Goal: Task Accomplishment & Management: Complete application form

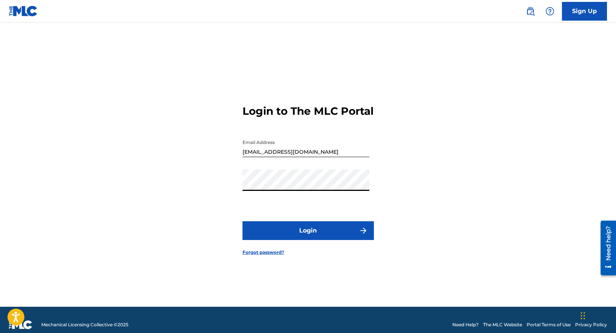
click at [242, 221] on button "Login" at bounding box center [307, 230] width 131 height 19
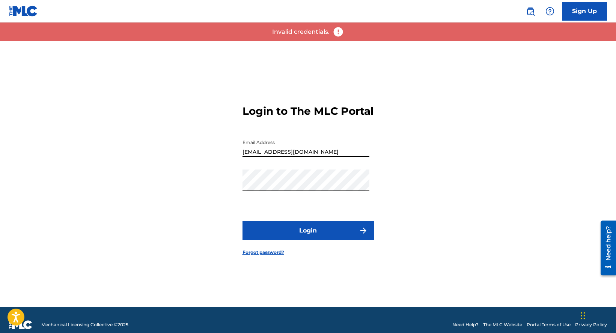
click at [318, 157] on input "[EMAIL_ADDRESS][DOMAIN_NAME]" at bounding box center [305, 146] width 127 height 21
click at [287, 238] on button "Login" at bounding box center [307, 230] width 131 height 19
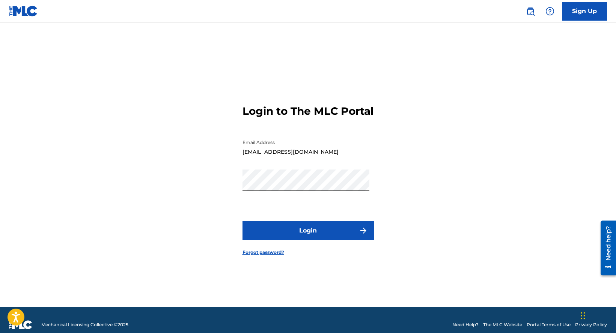
click at [265, 256] on link "Forgot password?" at bounding box center [263, 252] width 42 height 7
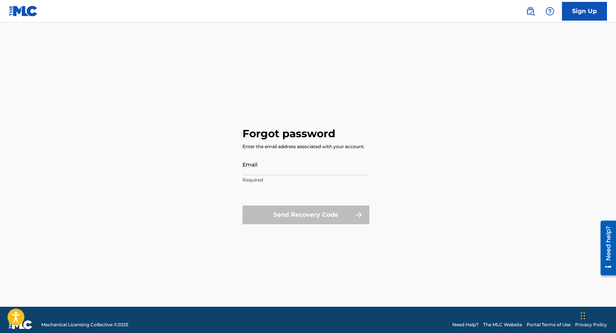
click at [440, 148] on div "Forgot password Enter the email address associated with your account. Email Req…" at bounding box center [307, 174] width 525 height 266
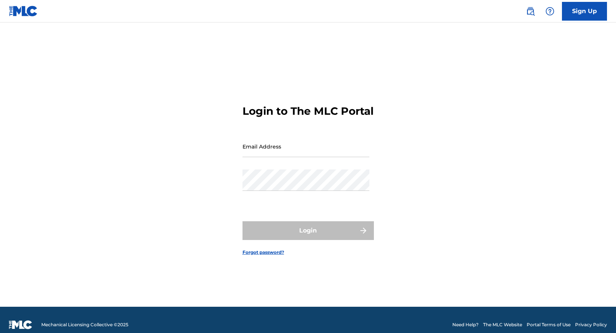
click at [279, 152] on input "Email Address" at bounding box center [305, 146] width 127 height 21
type input "[EMAIL_ADDRESS][DOMAIN_NAME]"
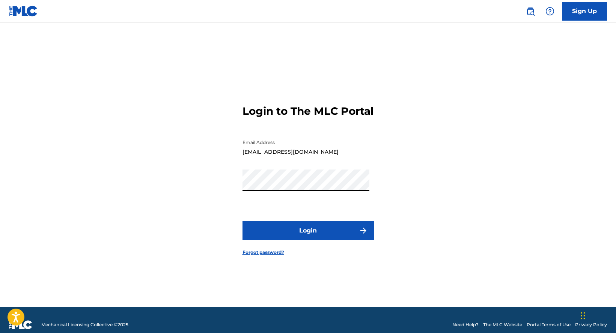
click at [242, 221] on button "Login" at bounding box center [307, 230] width 131 height 19
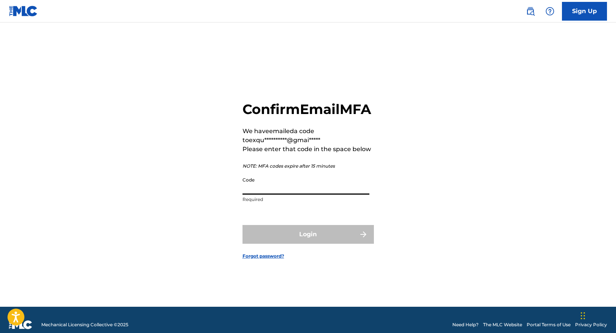
click at [287, 195] on input "Code" at bounding box center [305, 183] width 127 height 21
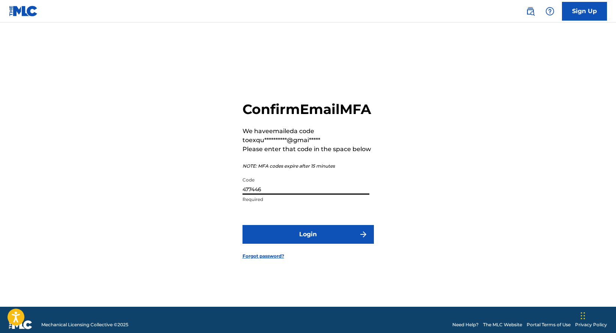
type input "477446"
click at [242, 225] on button "Login" at bounding box center [307, 234] width 131 height 19
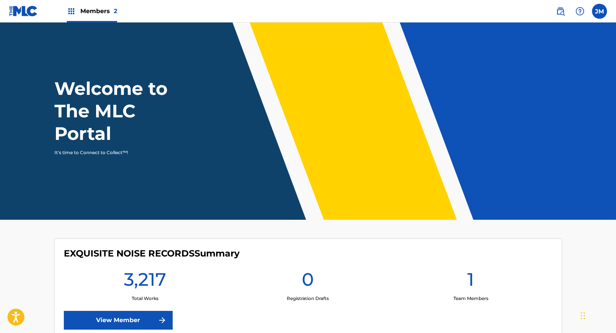
click at [120, 320] on link "View Member" at bounding box center [118, 320] width 109 height 19
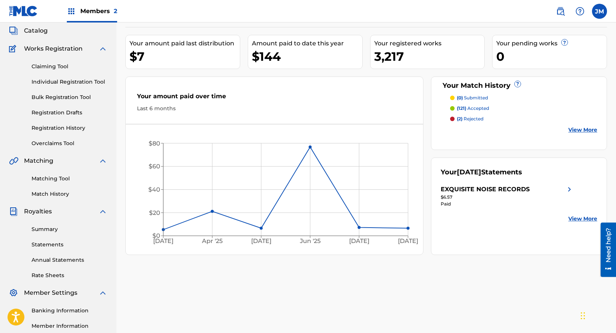
scroll to position [75, 0]
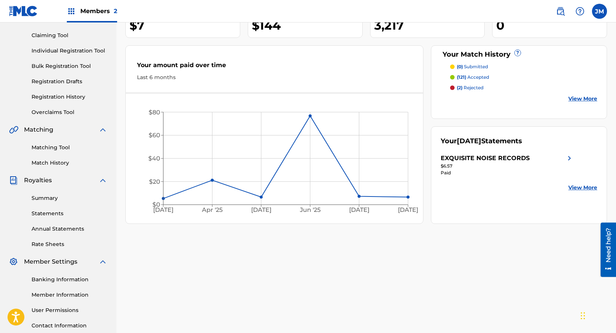
click at [51, 214] on link "Statements" at bounding box center [70, 214] width 76 height 8
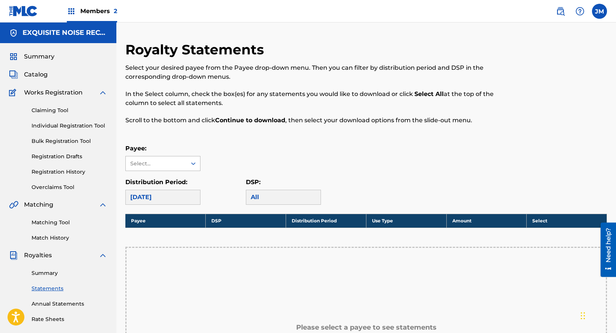
click at [188, 167] on div at bounding box center [193, 164] width 14 height 14
click at [170, 183] on div "EXQUISITE NOISE RECORDS" at bounding box center [163, 185] width 74 height 28
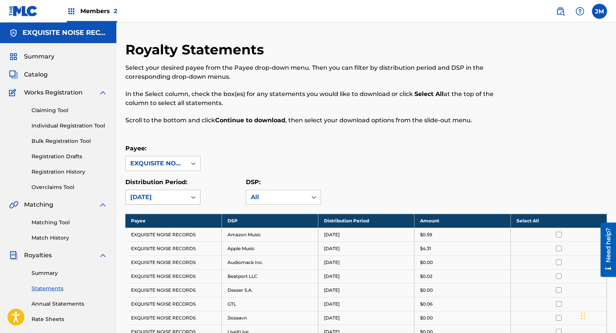
click at [189, 193] on div at bounding box center [193, 198] width 14 height 14
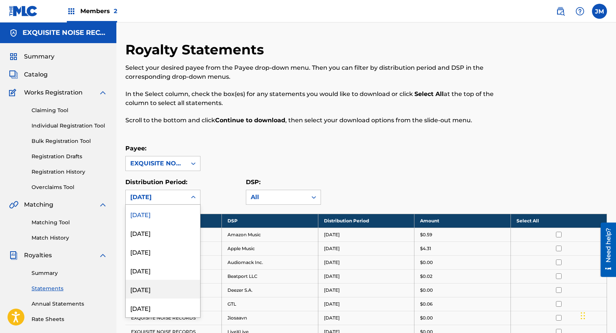
scroll to position [98, 0]
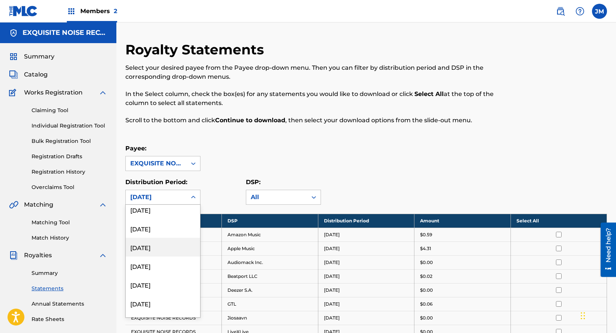
click at [142, 244] on div "[DATE]" at bounding box center [163, 247] width 74 height 19
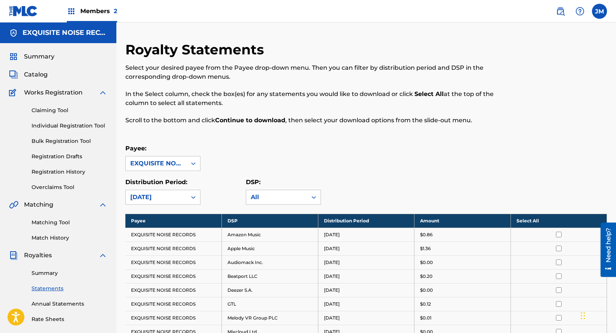
click at [532, 221] on th "Select All" at bounding box center [558, 221] width 96 height 14
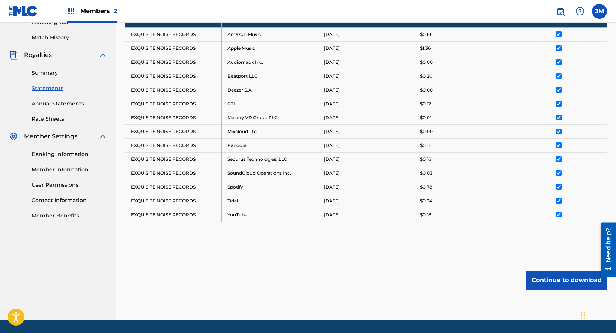
scroll to position [223, 0]
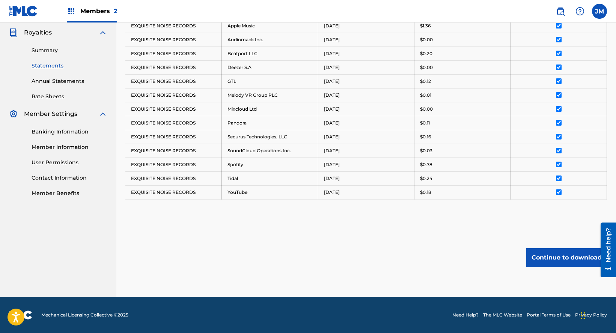
click at [564, 254] on button "Continue to download" at bounding box center [566, 257] width 81 height 19
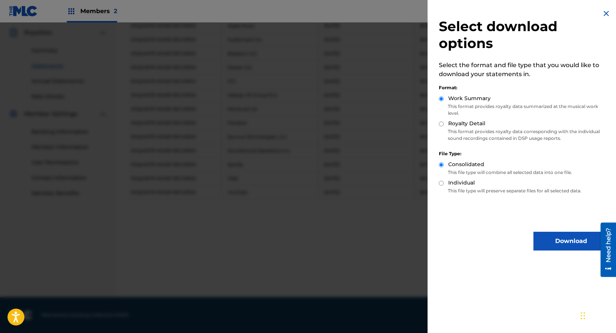
click at [442, 123] on input "Royalty Detail" at bounding box center [441, 124] width 5 height 5
radio input "true"
click at [562, 245] on button "Download" at bounding box center [570, 241] width 75 height 19
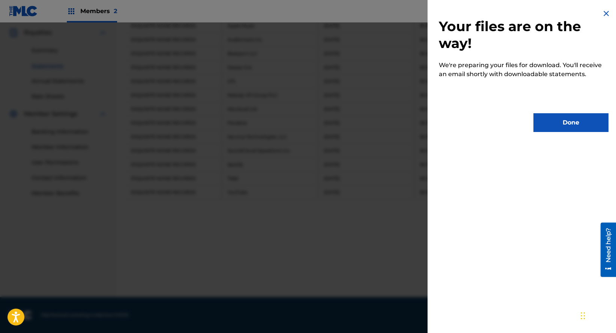
click at [560, 127] on button "Done" at bounding box center [570, 122] width 75 height 19
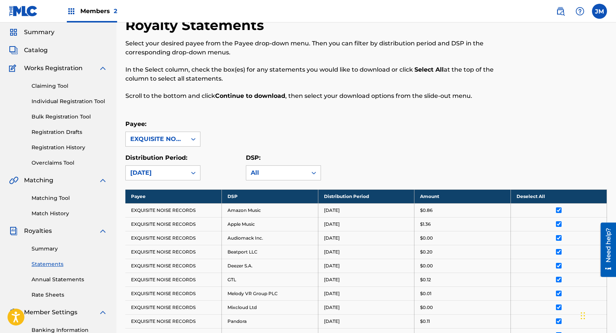
scroll to position [0, 0]
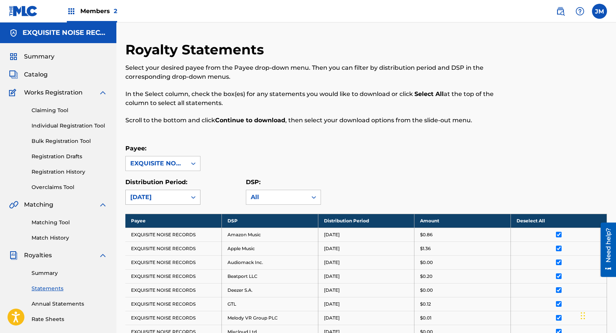
click at [191, 197] on icon at bounding box center [193, 198] width 8 height 8
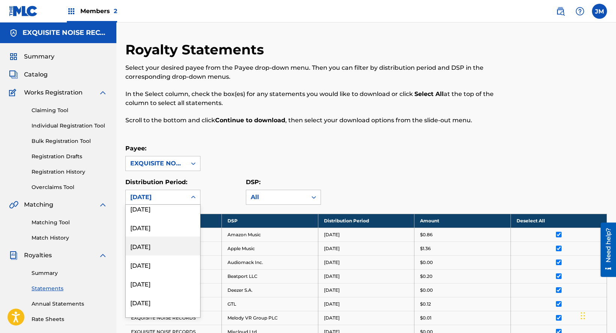
scroll to position [38, 0]
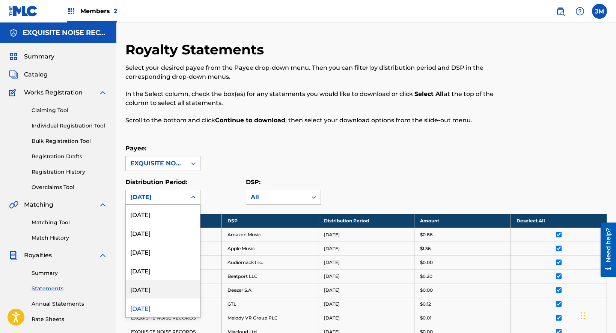
click at [152, 290] on div "[DATE]" at bounding box center [163, 289] width 74 height 19
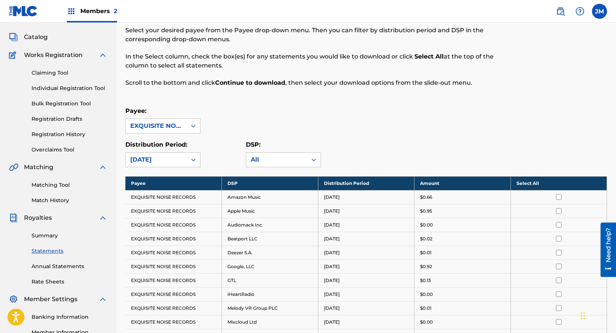
scroll to position [113, 0]
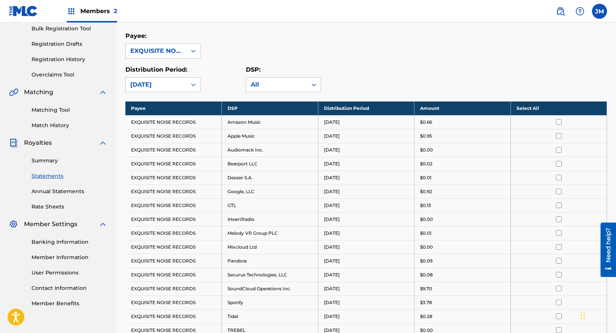
click at [529, 106] on th "Select All" at bounding box center [558, 108] width 96 height 14
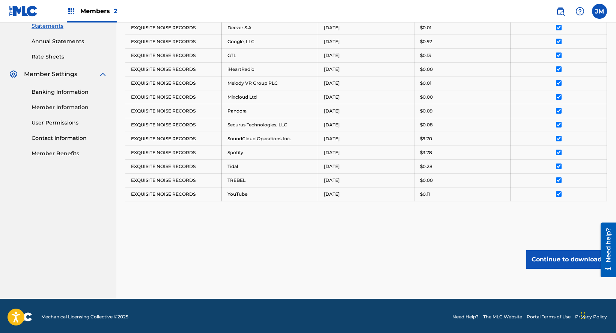
scroll to position [265, 0]
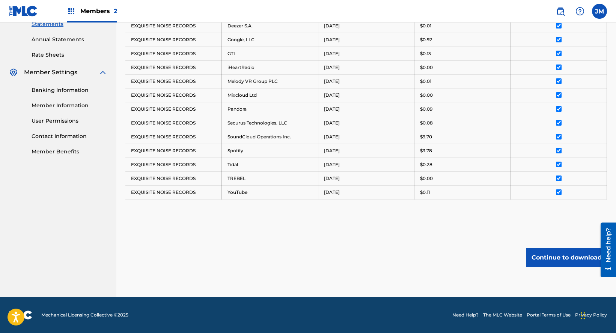
click at [559, 257] on button "Continue to download" at bounding box center [566, 257] width 81 height 19
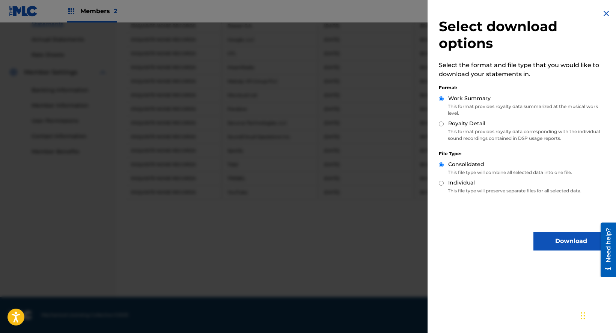
click at [441, 125] on input "Royalty Detail" at bounding box center [441, 124] width 5 height 5
radio input "true"
click at [550, 241] on button "Download" at bounding box center [570, 241] width 75 height 19
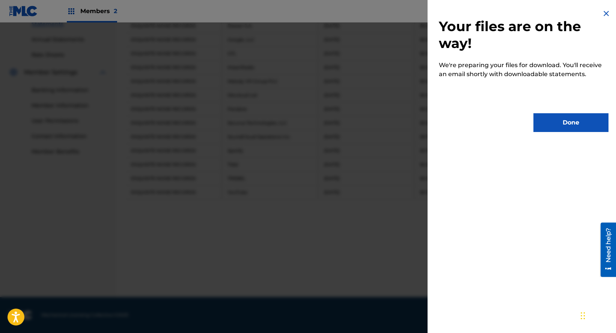
click at [557, 126] on button "Done" at bounding box center [570, 122] width 75 height 19
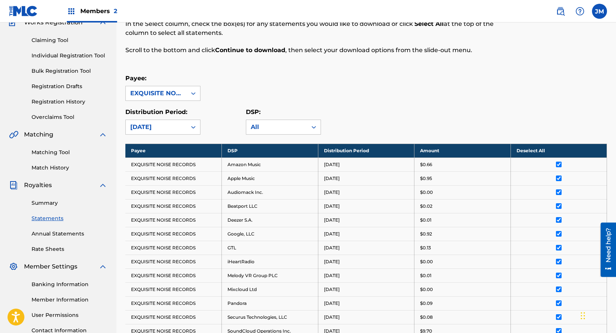
scroll to position [2, 0]
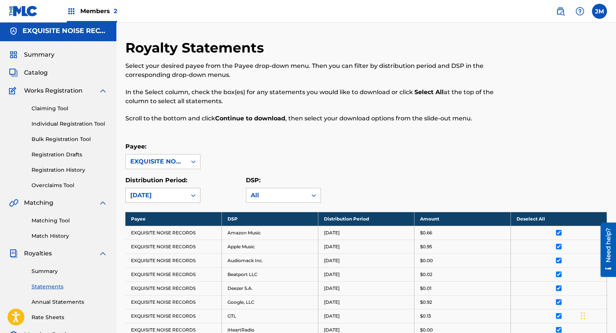
click at [189, 196] on icon at bounding box center [193, 196] width 8 height 8
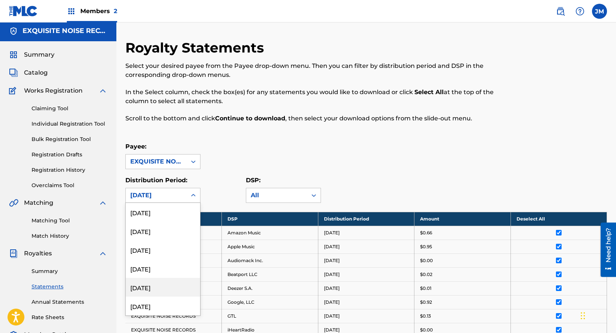
click at [159, 282] on div "[DATE]" at bounding box center [163, 287] width 74 height 19
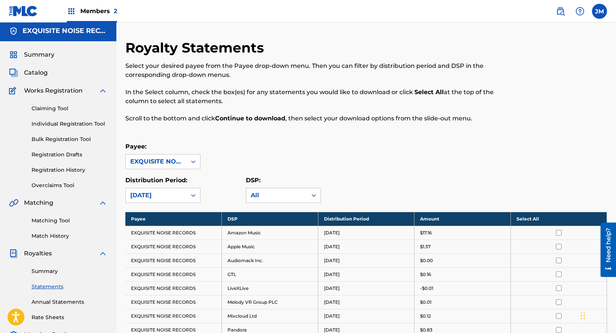
click at [526, 220] on th "Select All" at bounding box center [558, 219] width 96 height 14
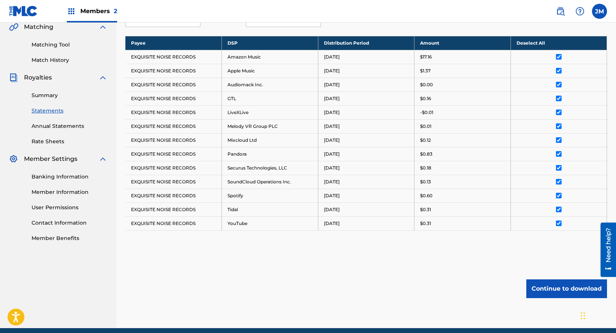
scroll to position [189, 0]
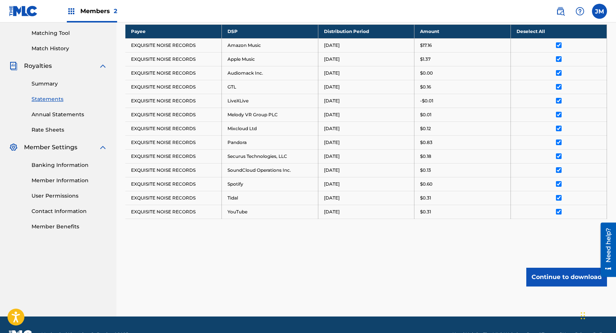
click at [568, 277] on button "Continue to download" at bounding box center [566, 277] width 81 height 19
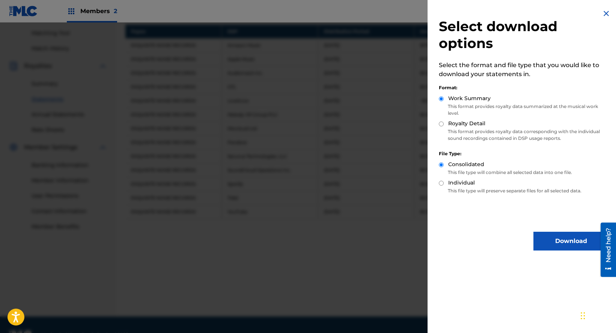
click at [441, 122] on input "Royalty Detail" at bounding box center [441, 124] width 5 height 5
radio input "true"
click at [555, 240] on button "Download" at bounding box center [570, 241] width 75 height 19
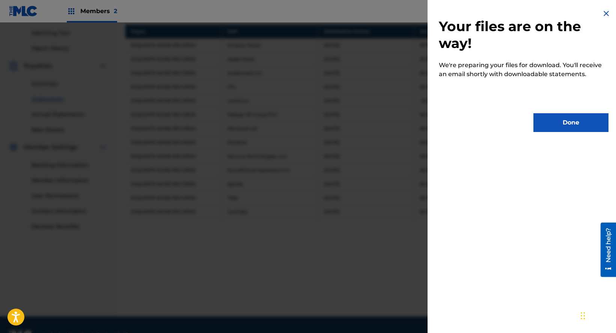
click at [562, 128] on button "Done" at bounding box center [570, 122] width 75 height 19
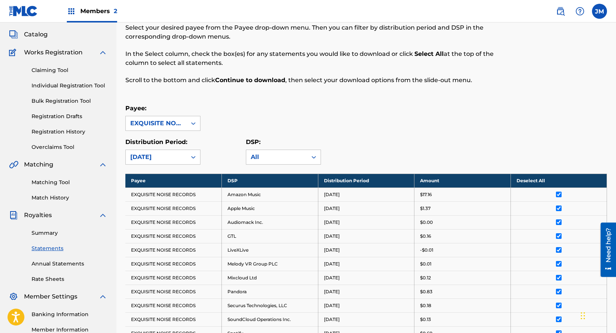
scroll to position [39, 0]
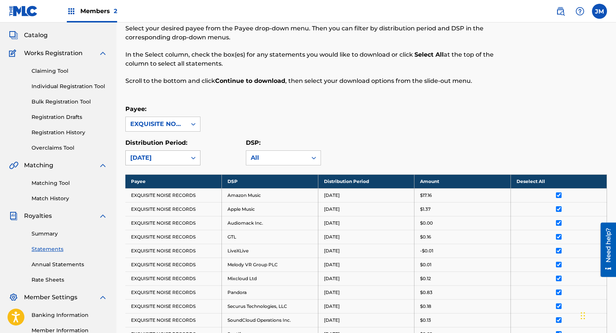
click at [168, 161] on div "[DATE]" at bounding box center [156, 157] width 52 height 9
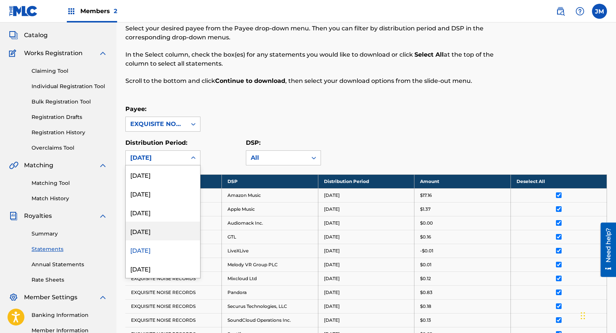
click at [154, 230] on div "[DATE]" at bounding box center [163, 231] width 74 height 19
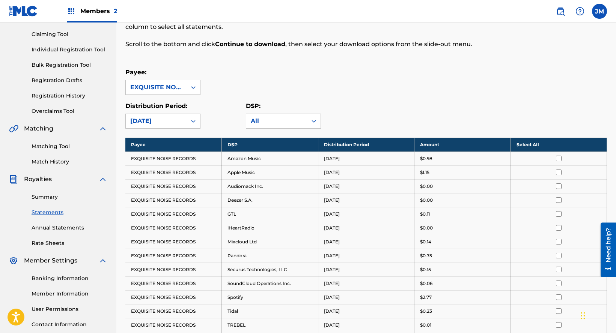
scroll to position [152, 0]
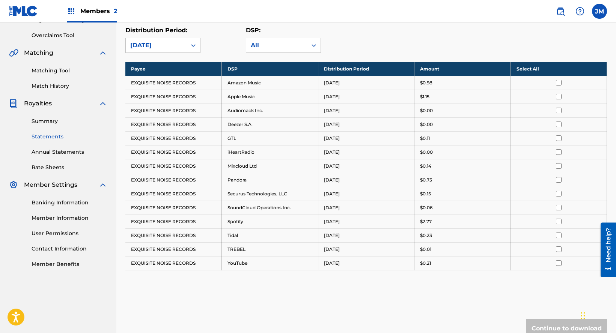
click at [527, 71] on th "Select All" at bounding box center [558, 69] width 96 height 14
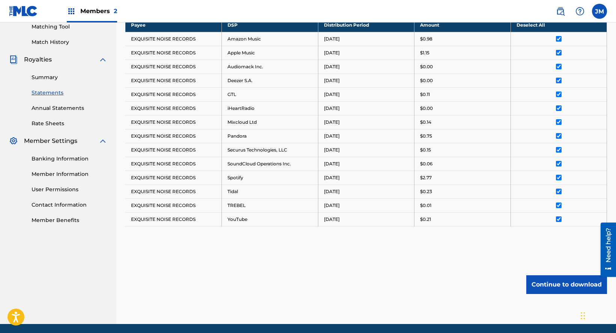
scroll to position [223, 0]
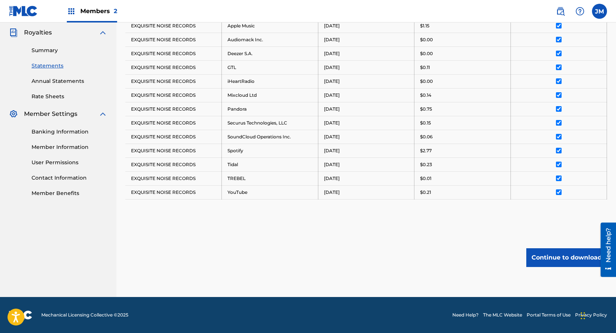
click at [554, 256] on button "Continue to download" at bounding box center [566, 257] width 81 height 19
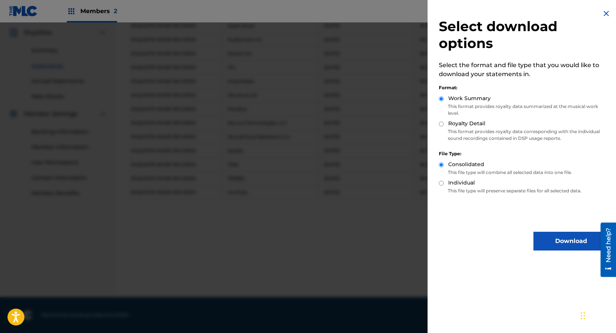
click at [439, 123] on input "Royalty Detail" at bounding box center [441, 124] width 5 height 5
radio input "true"
click at [558, 241] on button "Download" at bounding box center [570, 241] width 75 height 19
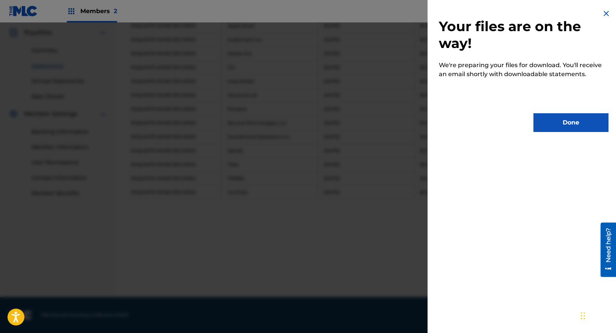
click at [570, 131] on button "Done" at bounding box center [570, 122] width 75 height 19
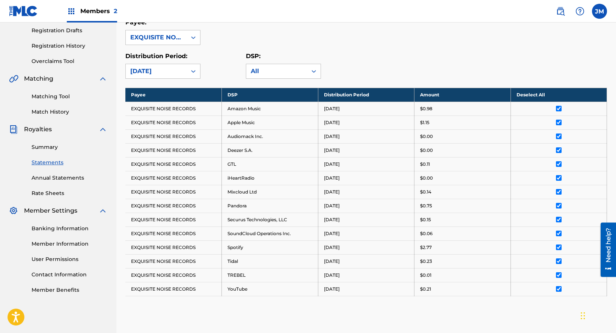
scroll to position [73, 0]
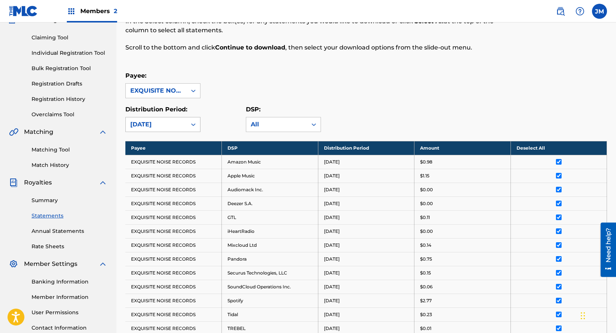
click at [168, 127] on div "[DATE]" at bounding box center [156, 124] width 52 height 9
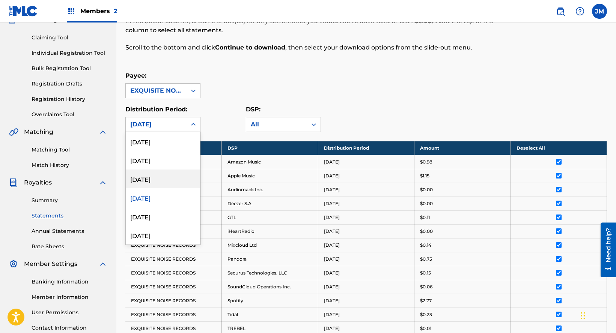
click at [151, 177] on div "[DATE]" at bounding box center [163, 179] width 74 height 19
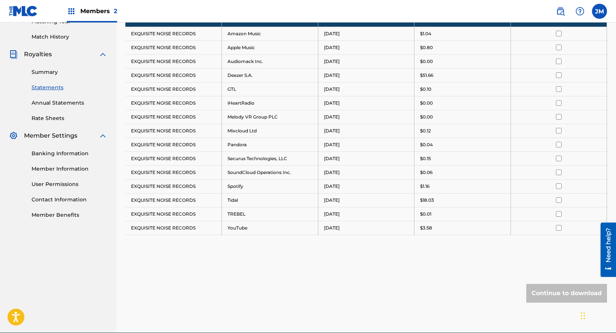
scroll to position [124, 0]
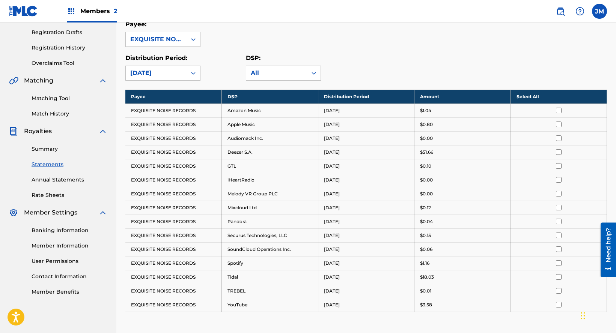
click at [524, 96] on th "Select All" at bounding box center [558, 97] width 96 height 14
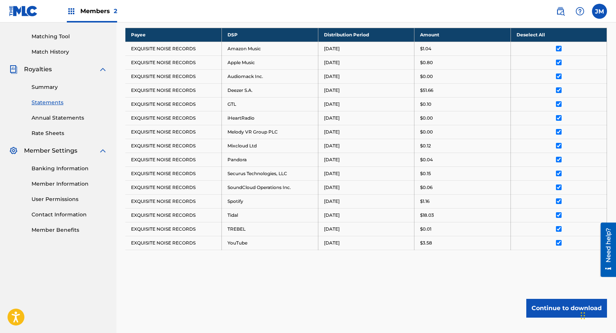
scroll to position [237, 0]
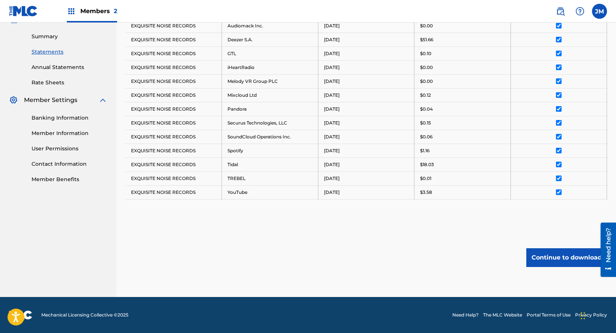
click at [569, 260] on button "Continue to download" at bounding box center [566, 257] width 81 height 19
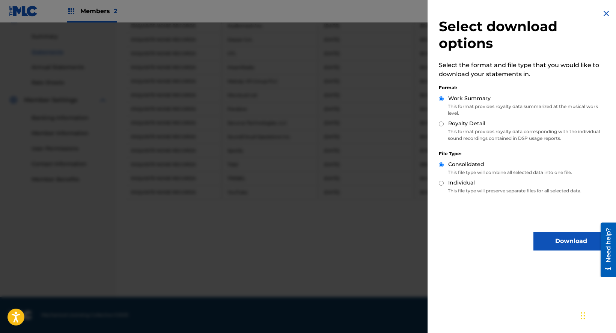
click at [441, 123] on input "Royalty Detail" at bounding box center [441, 124] width 5 height 5
radio input "true"
click at [563, 239] on button "Download" at bounding box center [570, 241] width 75 height 19
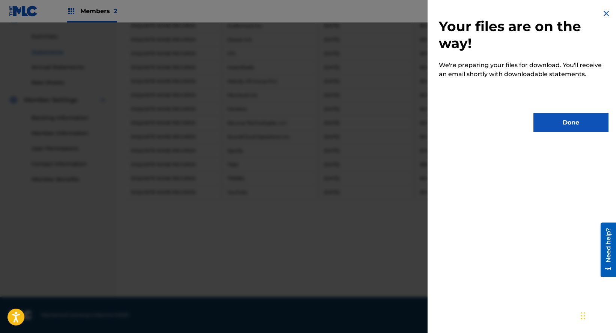
click at [554, 122] on button "Done" at bounding box center [570, 122] width 75 height 19
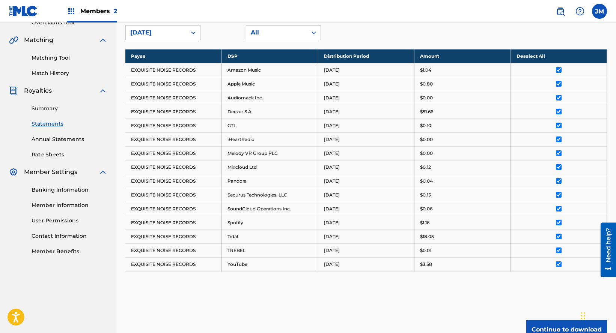
scroll to position [87, 0]
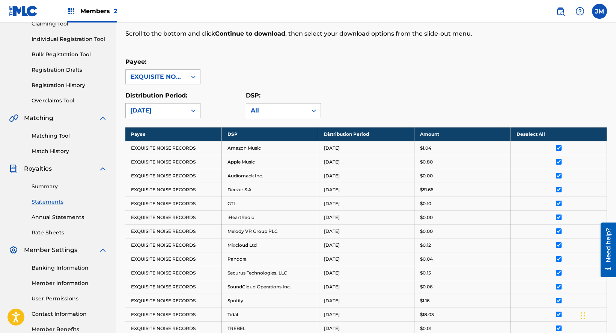
click at [164, 113] on div "[DATE]" at bounding box center [156, 110] width 52 height 9
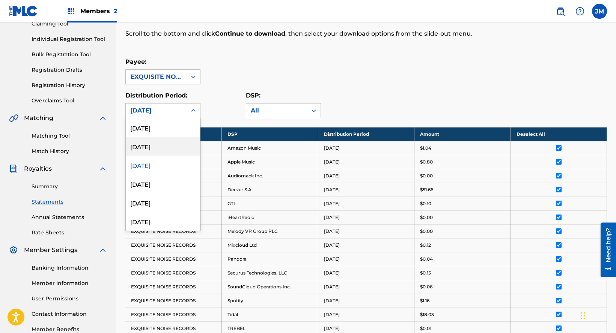
click at [154, 150] on div "[DATE]" at bounding box center [163, 146] width 74 height 19
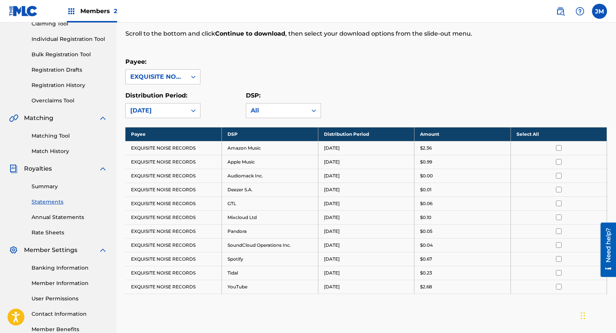
click at [534, 135] on th "Select All" at bounding box center [558, 134] width 96 height 14
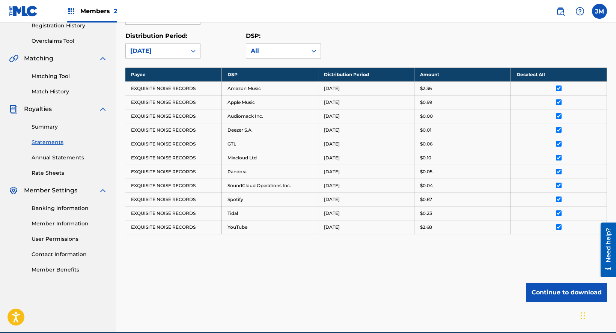
scroll to position [181, 0]
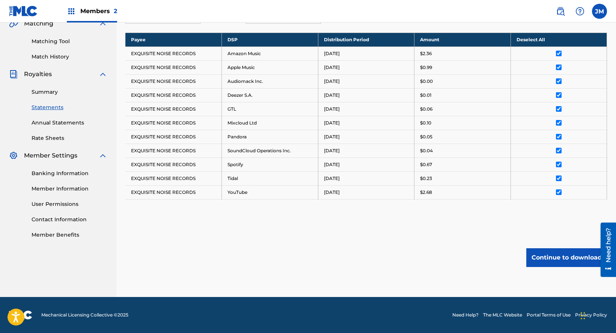
click at [557, 256] on button "Continue to download" at bounding box center [566, 257] width 81 height 19
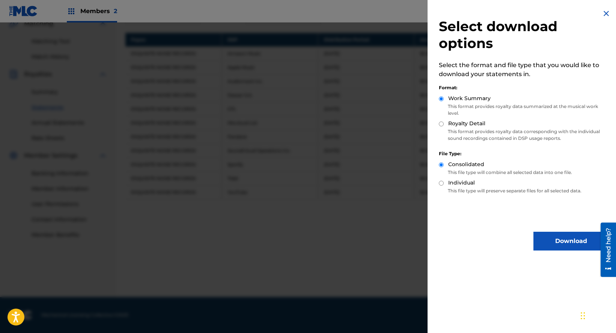
click at [441, 123] on input "Royalty Detail" at bounding box center [441, 124] width 5 height 5
radio input "true"
click at [561, 242] on button "Download" at bounding box center [570, 241] width 75 height 19
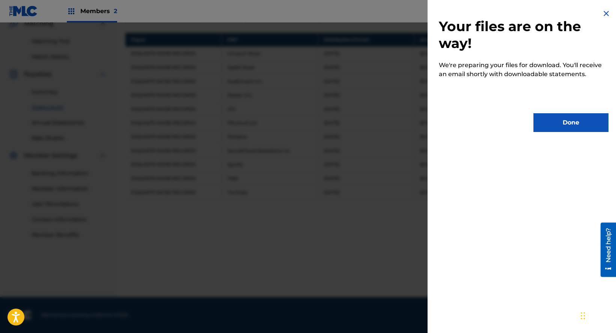
click at [555, 124] on button "Done" at bounding box center [570, 122] width 75 height 19
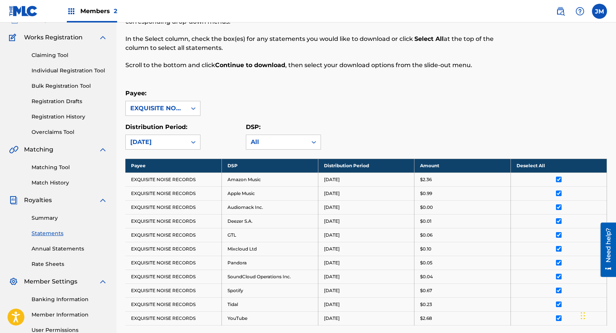
scroll to position [31, 0]
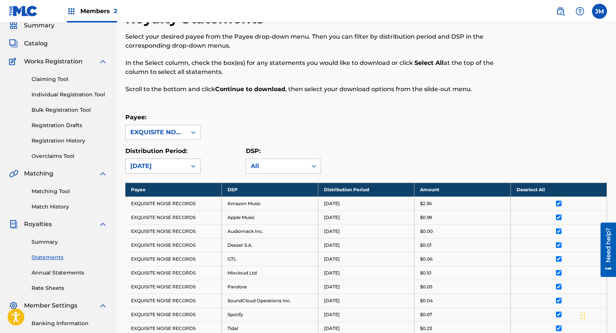
click at [183, 163] on div "[DATE]" at bounding box center [156, 166] width 61 height 14
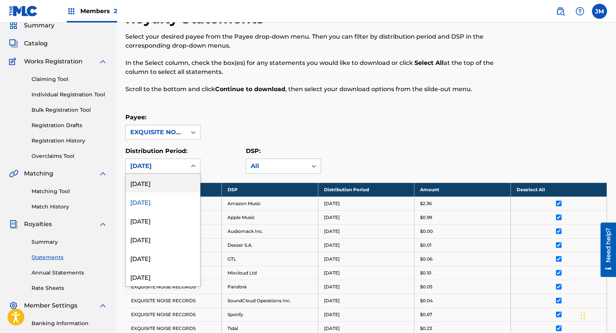
click at [160, 184] on div "[DATE]" at bounding box center [163, 183] width 74 height 19
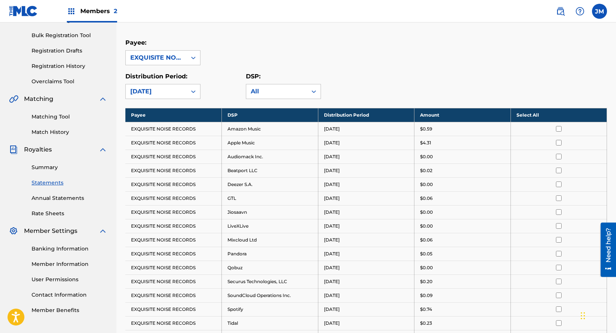
scroll to position [106, 0]
click at [524, 113] on th "Select All" at bounding box center [558, 115] width 96 height 14
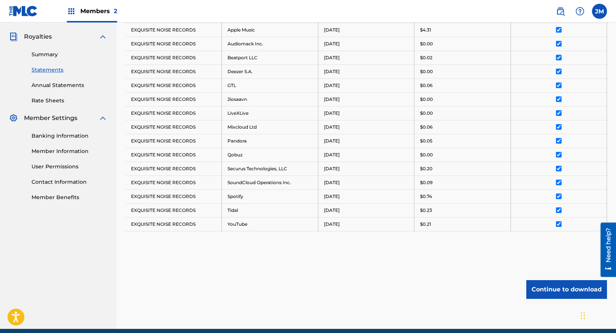
click at [551, 284] on button "Continue to download" at bounding box center [566, 289] width 81 height 19
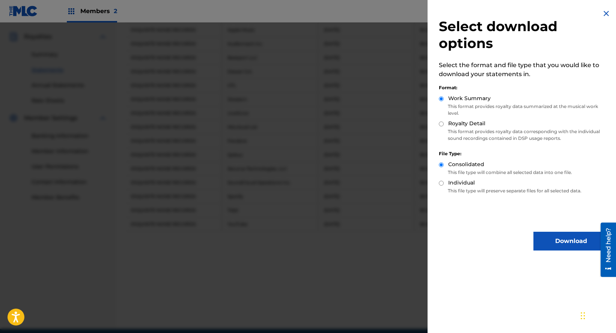
click at [440, 124] on input "Royalty Detail" at bounding box center [441, 124] width 5 height 5
radio input "true"
click at [553, 240] on button "Download" at bounding box center [570, 241] width 75 height 19
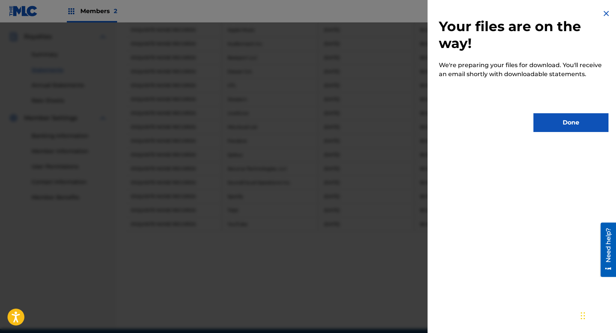
click at [553, 126] on button "Done" at bounding box center [570, 122] width 75 height 19
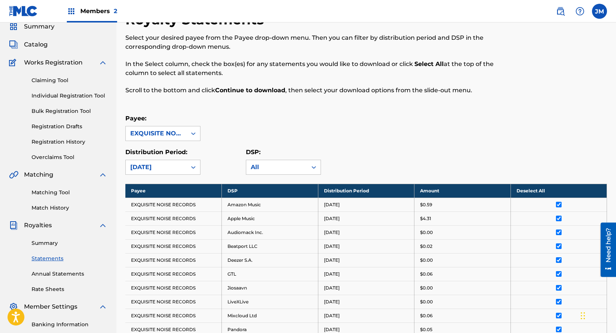
scroll to position [0, 0]
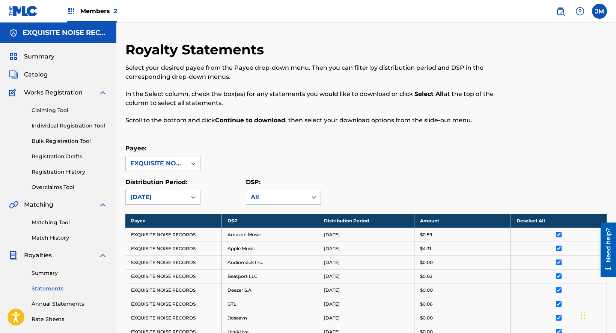
click at [50, 127] on link "Individual Registration Tool" at bounding box center [70, 126] width 76 height 8
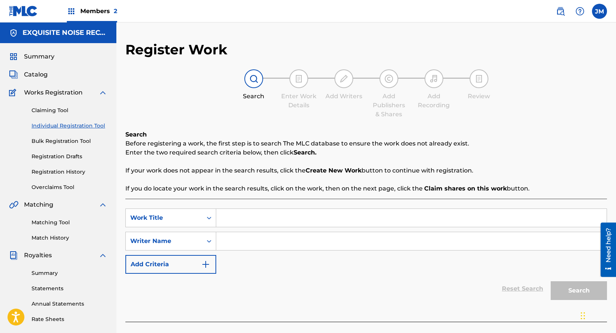
click at [224, 218] on input "Search Form" at bounding box center [411, 218] width 390 height 18
paste input "La Peste"
type input "La Peste"
click at [223, 242] on input "Search Form" at bounding box center [411, 241] width 390 height 18
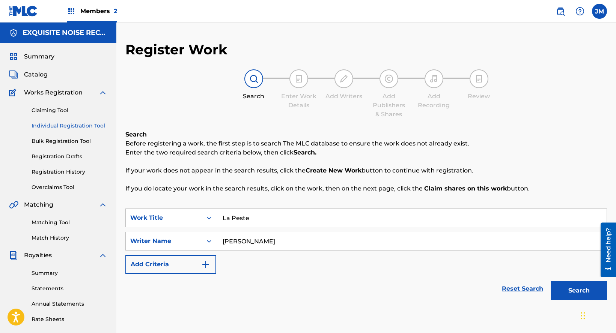
type input "[PERSON_NAME]"
click at [569, 292] on button "Search" at bounding box center [578, 290] width 56 height 19
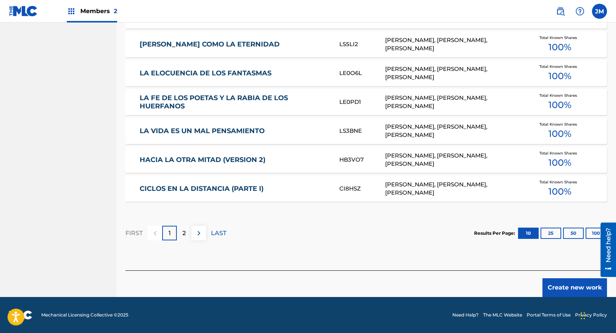
click at [592, 288] on button "Create new work" at bounding box center [574, 287] width 65 height 19
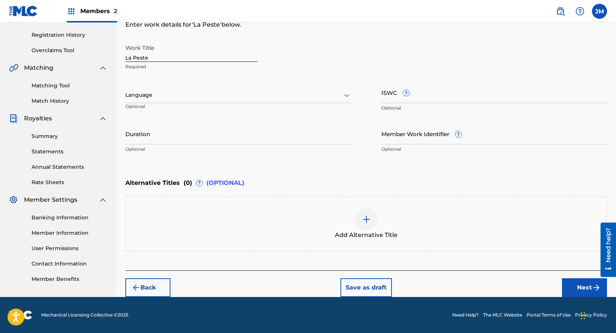
click at [588, 289] on button "Next" at bounding box center [584, 287] width 45 height 19
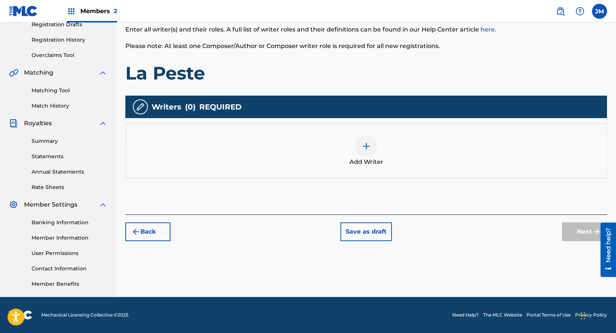
scroll to position [34, 0]
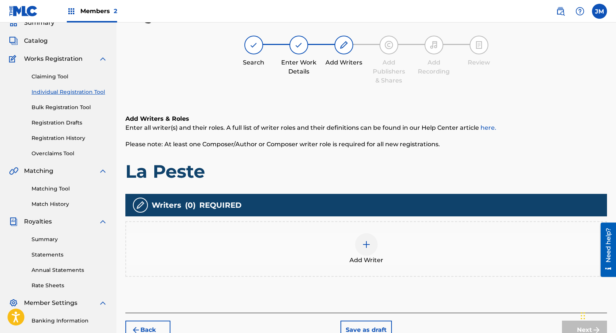
click at [364, 256] on span "Add Writer" at bounding box center [366, 260] width 34 height 9
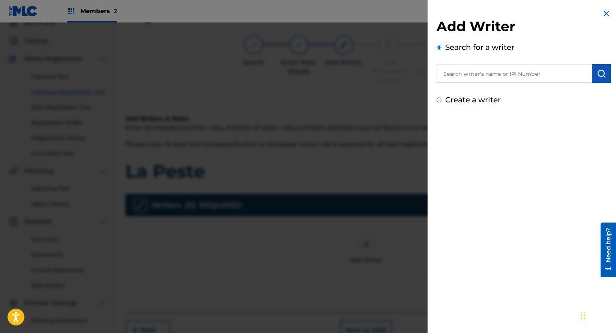
click at [479, 77] on input "text" at bounding box center [513, 73] width 155 height 19
paste input "[PERSON_NAME]"
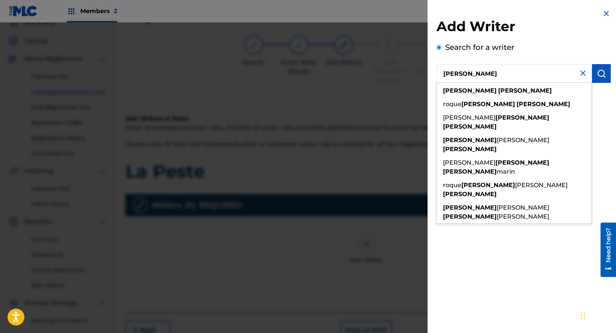
type input "[PERSON_NAME]"
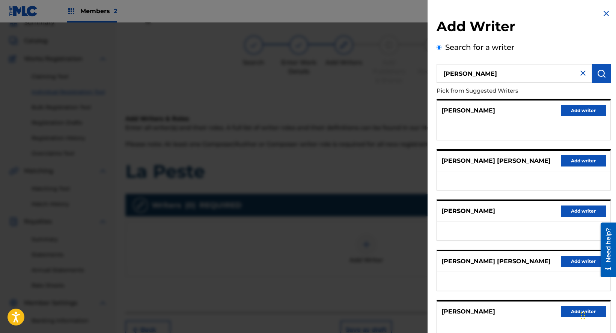
click at [581, 209] on button "Add writer" at bounding box center [583, 211] width 45 height 11
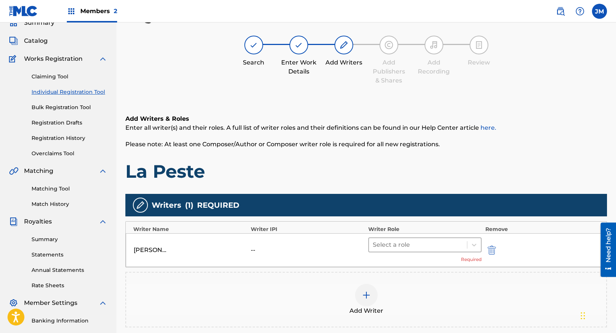
click at [392, 244] on div at bounding box center [418, 245] width 90 height 11
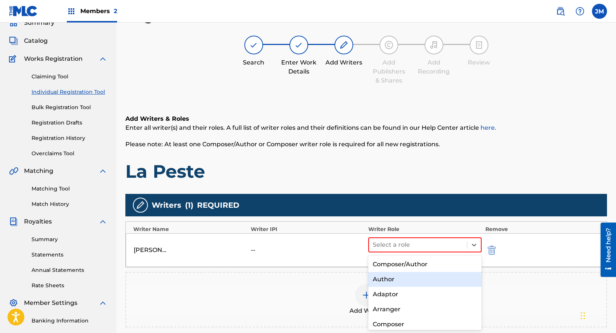
click at [386, 277] on div "Author" at bounding box center [424, 279] width 113 height 15
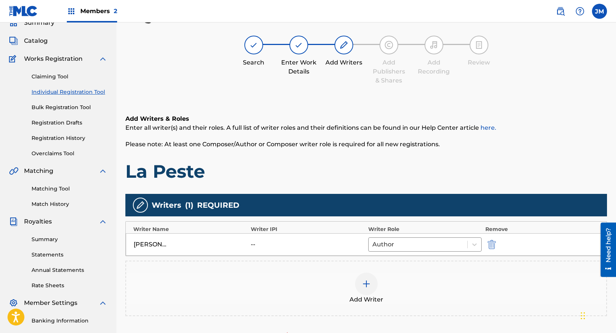
click at [366, 293] on div at bounding box center [366, 284] width 23 height 23
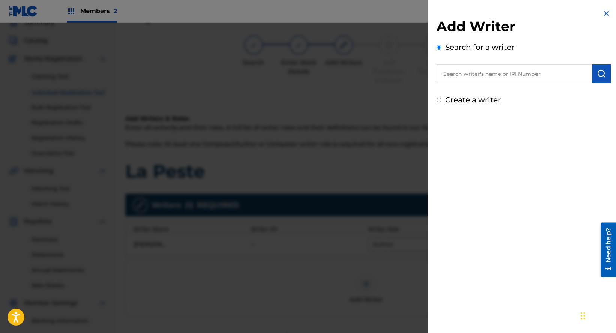
click at [499, 66] on input "text" at bounding box center [513, 73] width 155 height 19
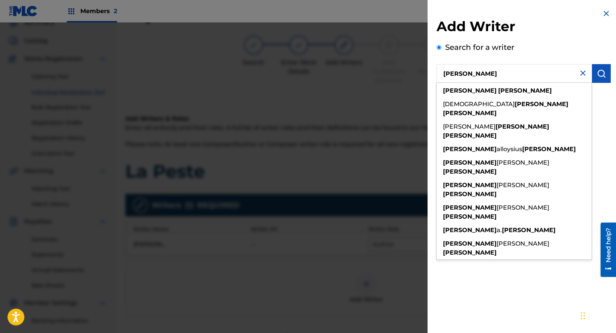
type input "[PERSON_NAME]"
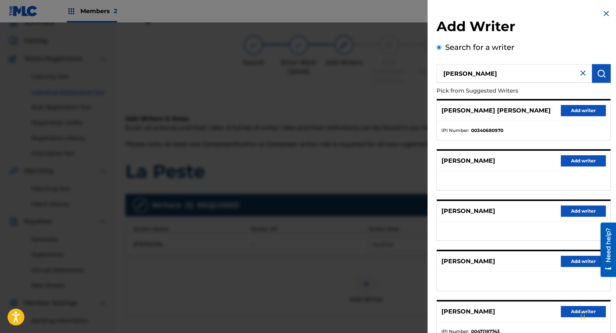
click at [573, 261] on button "Add writer" at bounding box center [583, 261] width 45 height 11
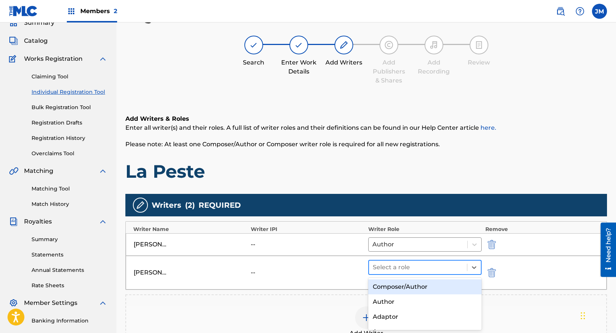
click at [377, 268] on div at bounding box center [418, 267] width 90 height 11
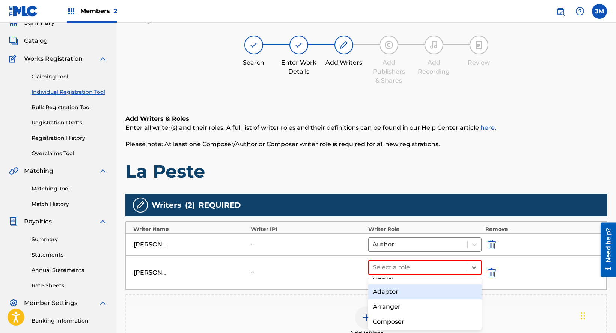
scroll to position [38, 0]
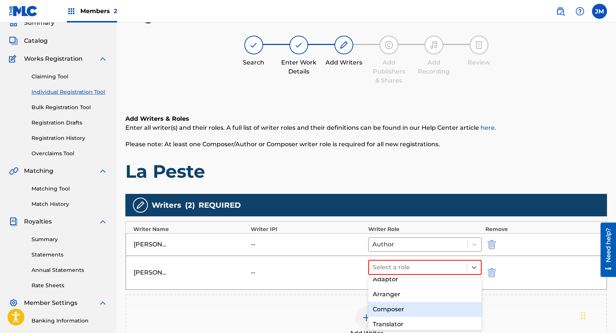
click at [388, 310] on div "Composer" at bounding box center [424, 309] width 113 height 15
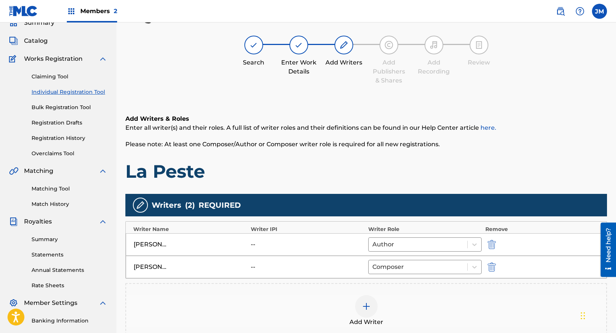
click at [364, 309] on img at bounding box center [366, 306] width 9 height 9
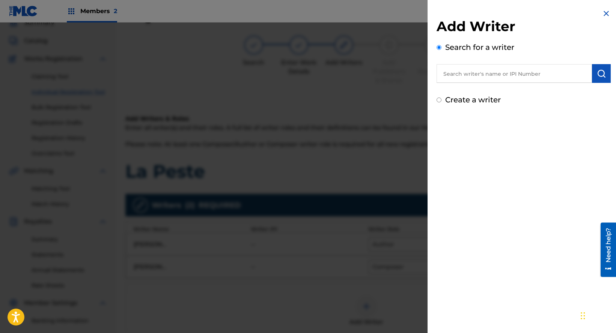
click at [482, 72] on input "text" at bounding box center [513, 73] width 155 height 19
type input "[PERSON_NAME]"
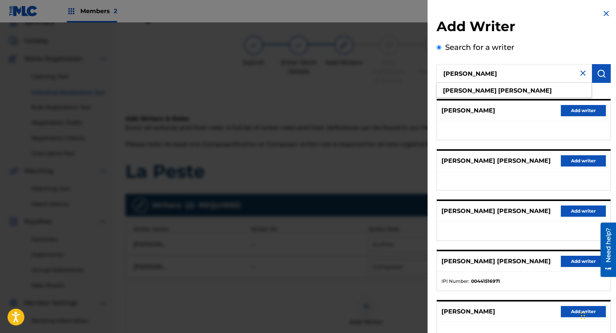
click at [573, 317] on button "Add writer" at bounding box center [583, 311] width 45 height 11
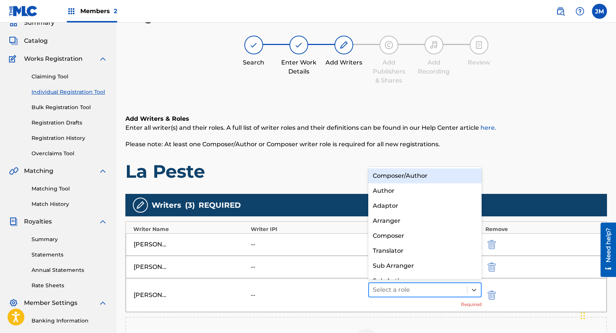
click at [400, 289] on div at bounding box center [418, 290] width 90 height 11
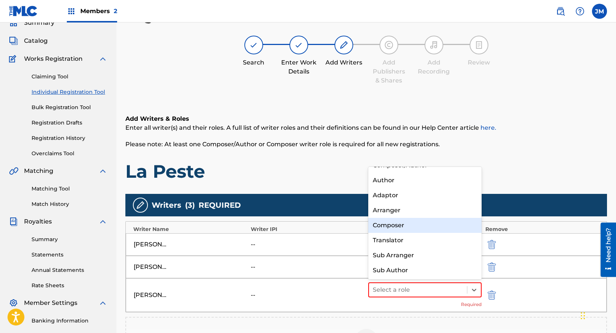
click at [383, 227] on div "Composer" at bounding box center [424, 225] width 113 height 15
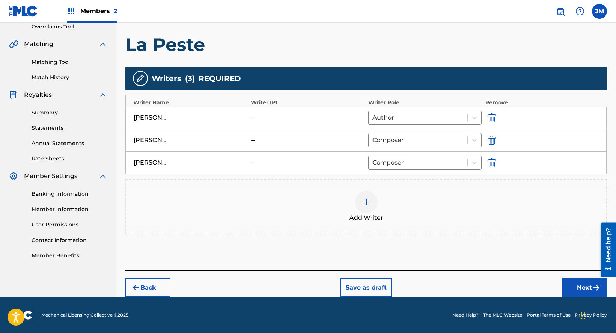
click at [585, 287] on button "Next" at bounding box center [584, 287] width 45 height 19
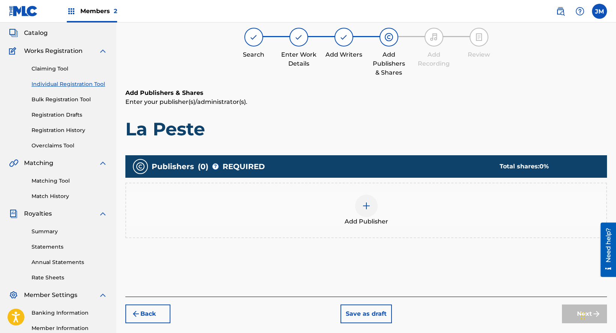
scroll to position [34, 0]
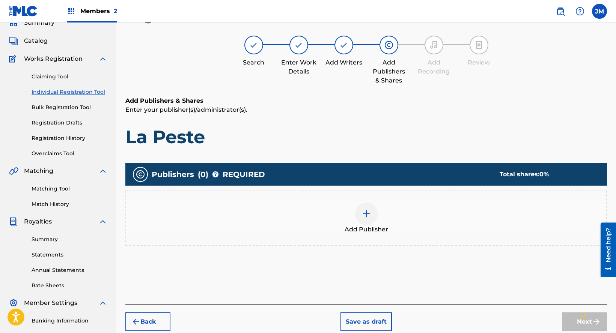
click at [386, 211] on div "Add Publisher" at bounding box center [366, 219] width 480 height 32
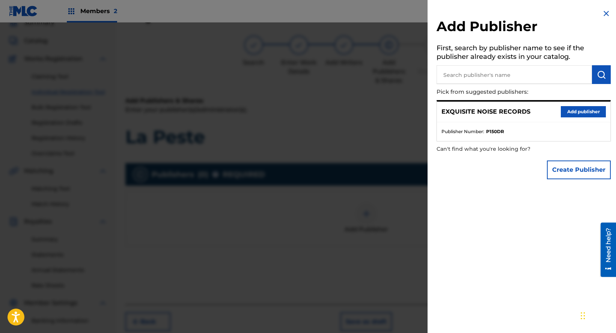
click at [572, 110] on button "Add publisher" at bounding box center [583, 111] width 45 height 11
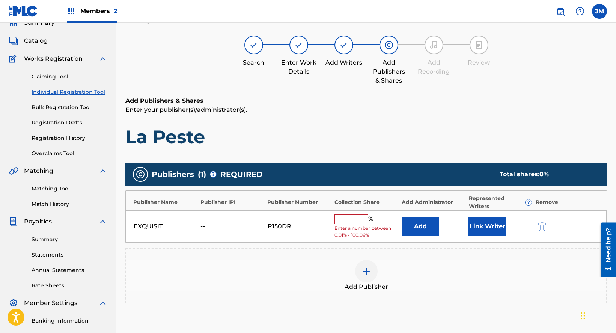
click at [356, 216] on input "text" at bounding box center [351, 220] width 34 height 10
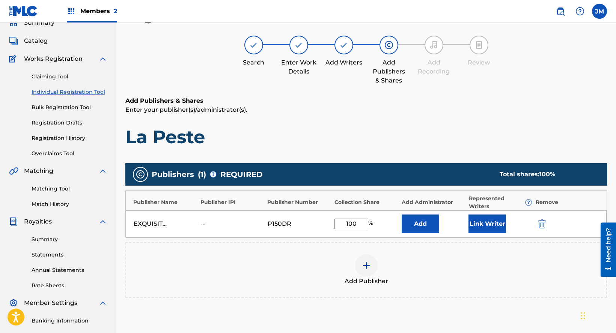
type input "100"
click at [492, 223] on button "Link Writer" at bounding box center [487, 224] width 38 height 19
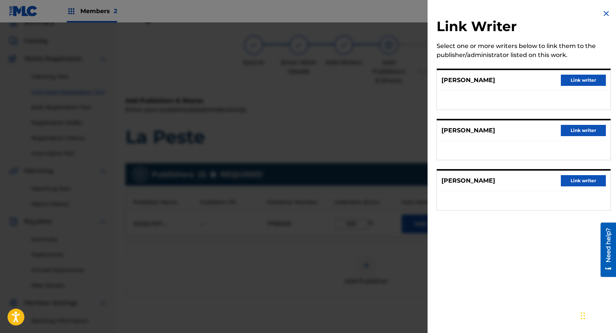
click at [573, 81] on button "Link writer" at bounding box center [583, 80] width 45 height 11
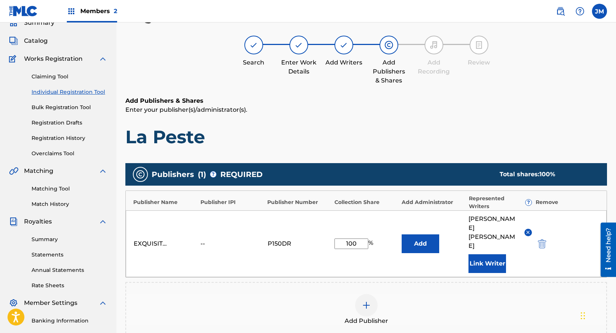
click at [482, 254] on button "Link Writer" at bounding box center [487, 263] width 38 height 19
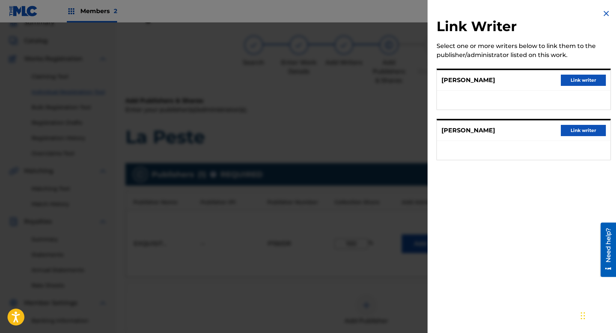
click at [568, 79] on button "Link writer" at bounding box center [583, 80] width 45 height 11
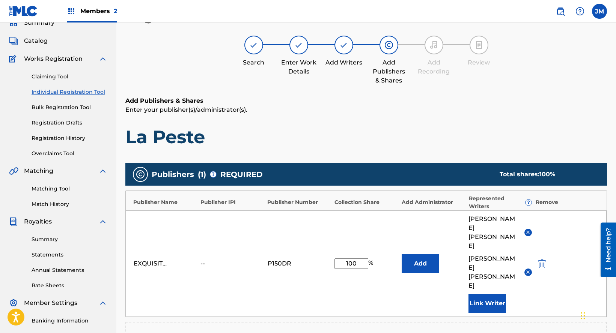
click at [480, 294] on button "Link Writer" at bounding box center [487, 303] width 38 height 19
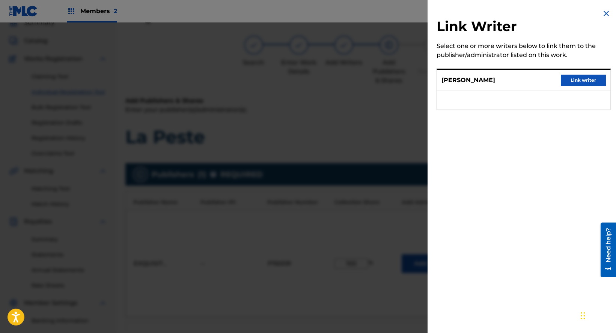
click at [574, 82] on button "Link writer" at bounding box center [583, 80] width 45 height 11
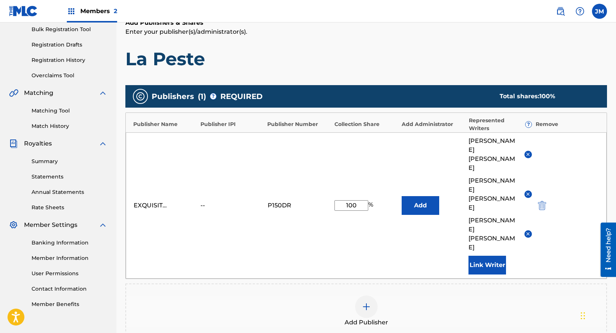
scroll to position [176, 0]
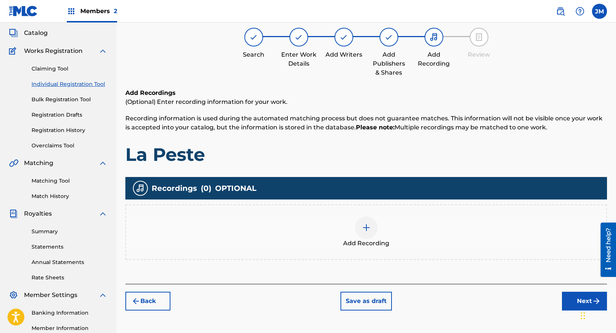
scroll to position [34, 0]
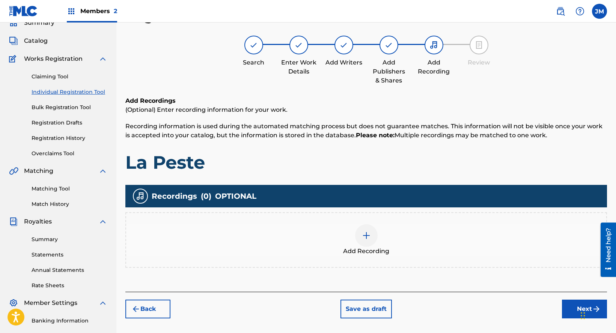
click at [375, 253] on span "Add Recording" at bounding box center [366, 251] width 46 height 9
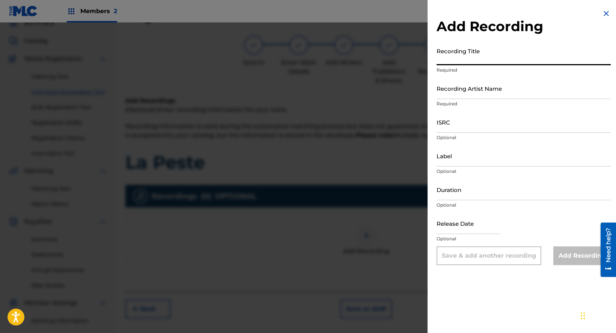
click at [476, 62] on input "Recording Title" at bounding box center [523, 54] width 174 height 21
paste input "La Peste"
type input "La Peste"
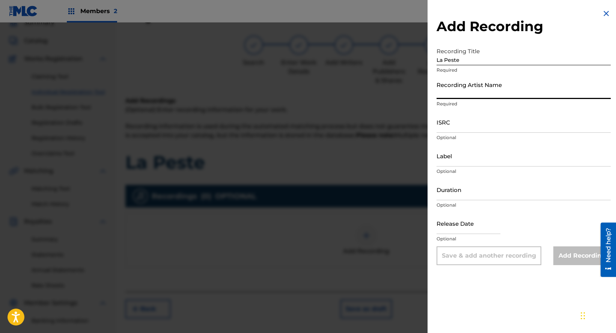
paste input "El Globo Oscuro"
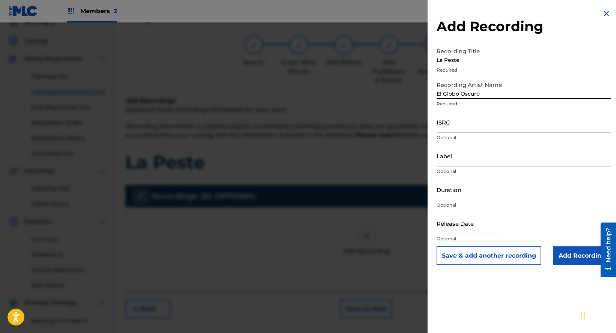
type input "El Globo Oscuro"
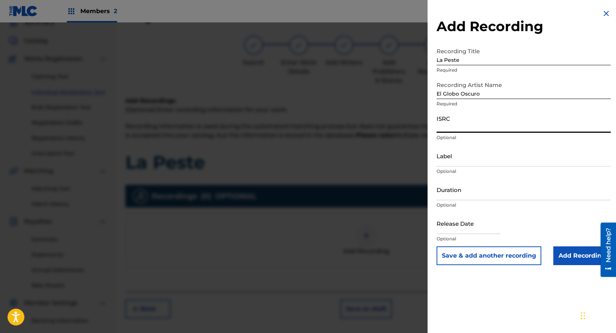
paste input "GXBDT2527192"
type input "GXBDT2527192"
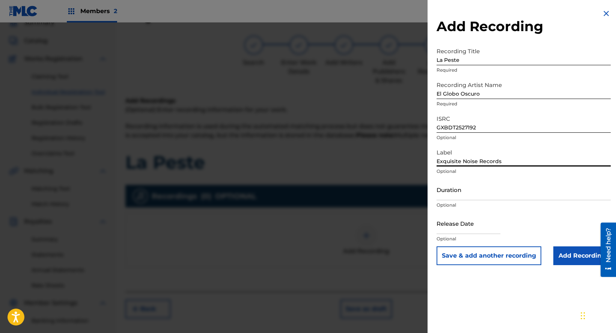
type input "Exquisite Noise Records"
click at [572, 256] on input "Add Recording" at bounding box center [581, 256] width 57 height 19
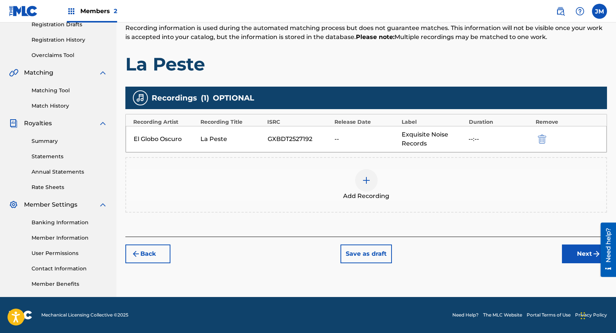
click at [572, 256] on button "Next" at bounding box center [584, 254] width 45 height 19
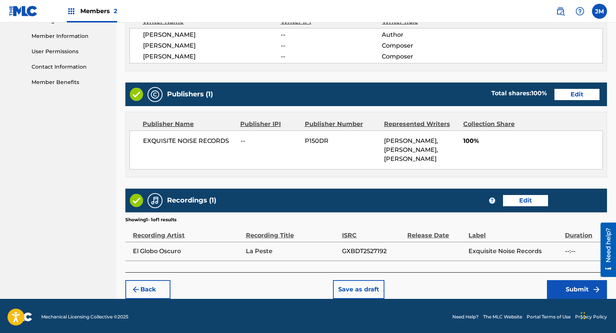
scroll to position [336, 0]
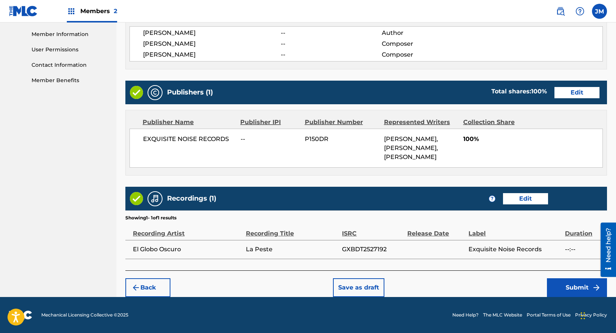
click at [574, 281] on button "Submit" at bounding box center [577, 287] width 60 height 19
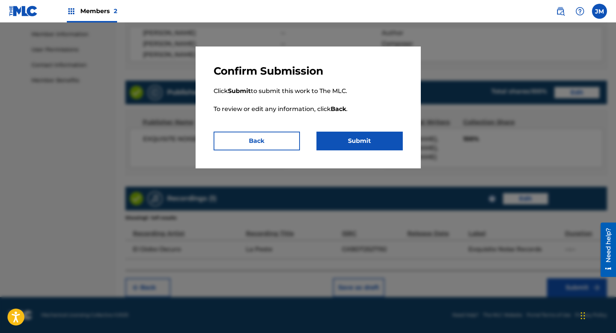
click at [378, 142] on button "Submit" at bounding box center [359, 141] width 86 height 19
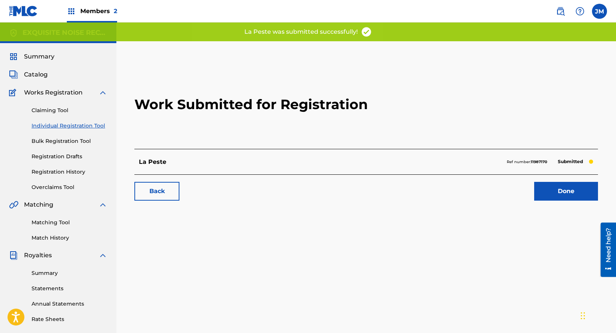
click at [569, 197] on link "Done" at bounding box center [566, 191] width 64 height 19
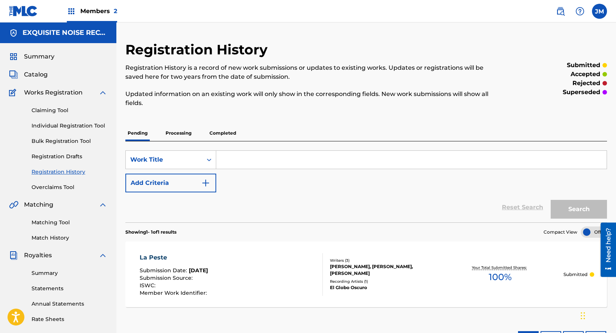
click at [64, 128] on link "Individual Registration Tool" at bounding box center [70, 126] width 76 height 8
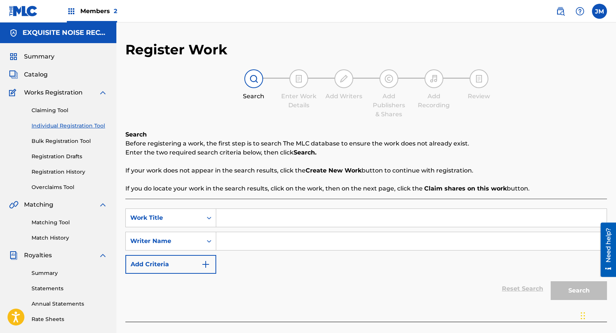
click at [260, 213] on input "Search Form" at bounding box center [411, 218] width 390 height 18
paste input "Latitud"
type input "Latitud"
click at [250, 235] on input "Search Form" at bounding box center [411, 241] width 390 height 18
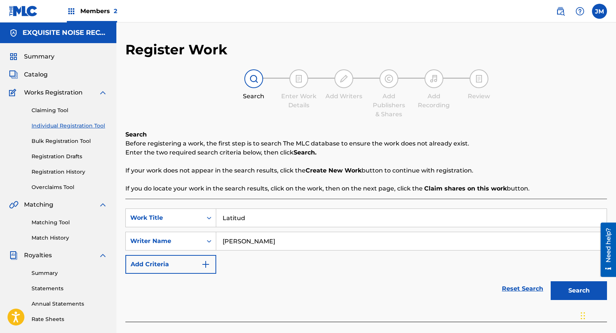
type input "[PERSON_NAME]"
click at [583, 295] on button "Search" at bounding box center [578, 290] width 56 height 19
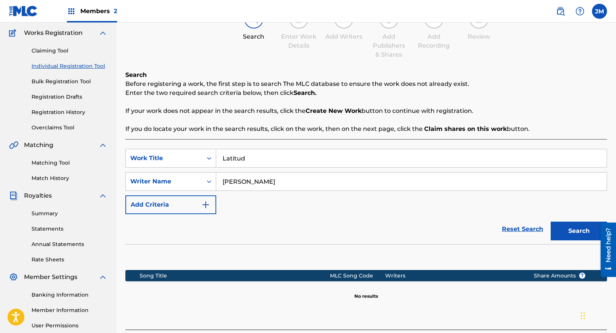
scroll to position [132, 0]
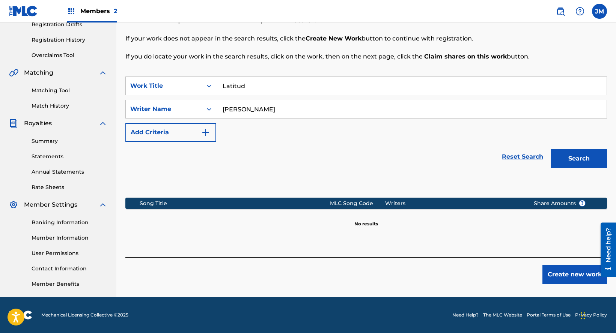
click at [570, 275] on button "Create new work" at bounding box center [574, 274] width 65 height 19
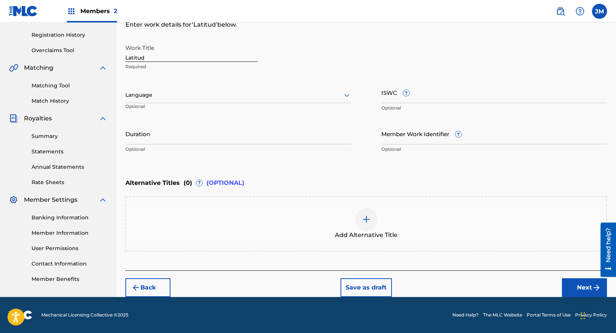
click at [582, 291] on button "Next" at bounding box center [584, 287] width 45 height 19
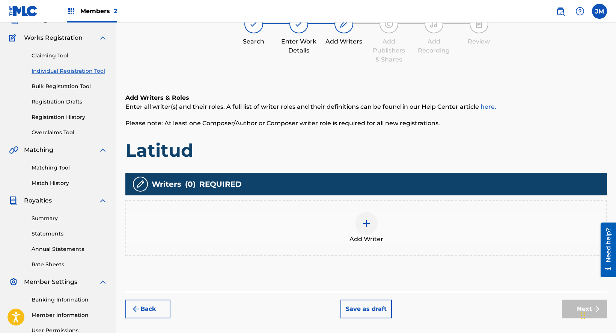
scroll to position [34, 0]
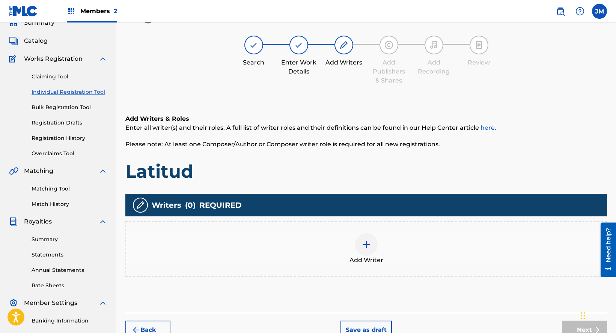
click at [404, 254] on div "Add Writer" at bounding box center [366, 249] width 480 height 32
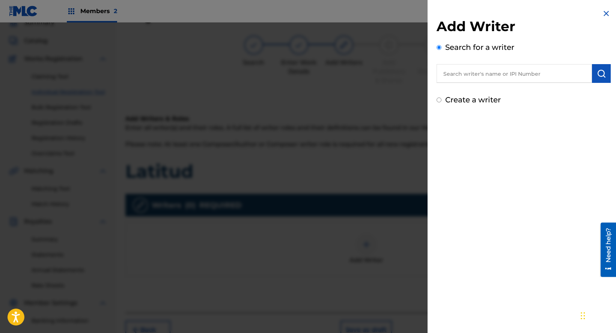
click at [517, 73] on input "text" at bounding box center [513, 73] width 155 height 19
paste input "[PERSON_NAME]"
type input "[PERSON_NAME]"
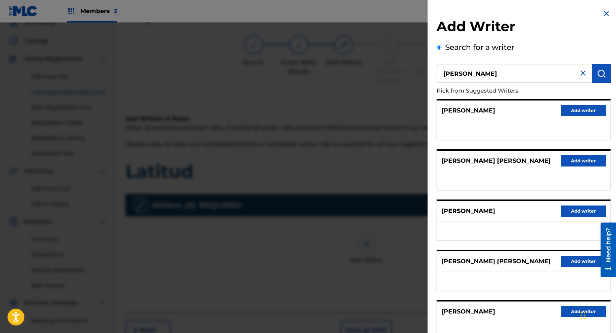
click at [571, 208] on button "Add writer" at bounding box center [583, 211] width 45 height 11
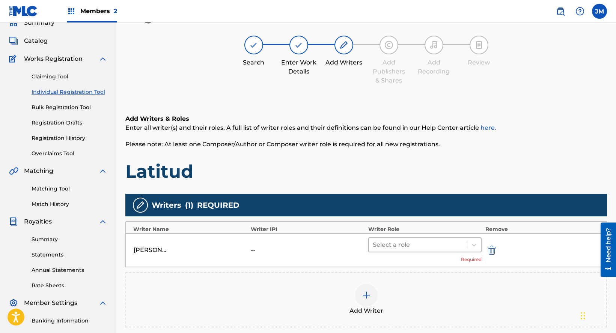
click at [398, 248] on div at bounding box center [418, 245] width 90 height 11
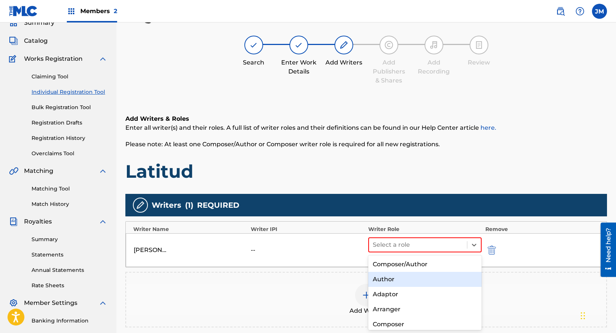
click at [386, 281] on div "Author" at bounding box center [424, 279] width 113 height 15
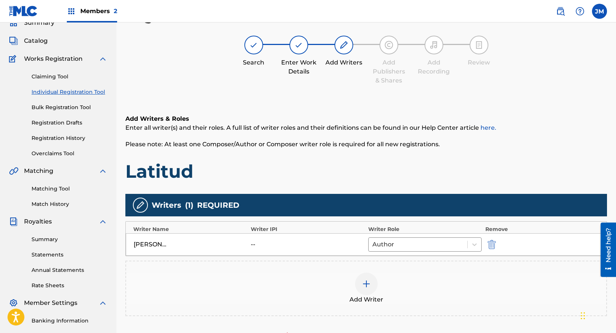
click at [386, 281] on div "Add Writer" at bounding box center [366, 289] width 480 height 32
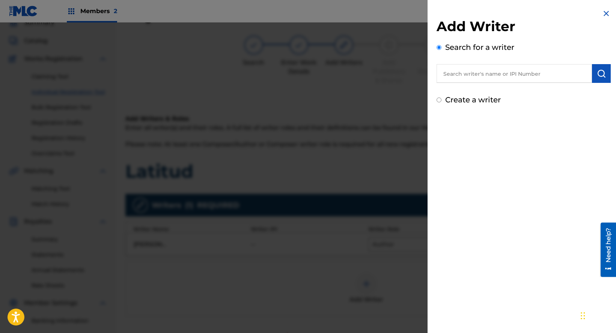
click at [480, 70] on input "text" at bounding box center [513, 73] width 155 height 19
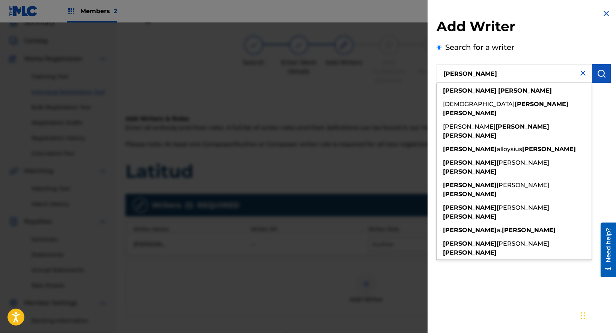
type input "[PERSON_NAME]"
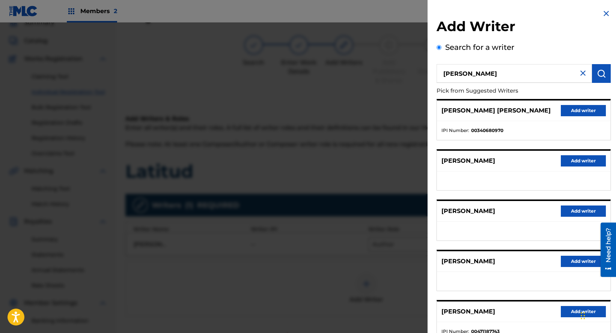
click at [575, 261] on button "Add writer" at bounding box center [583, 261] width 45 height 11
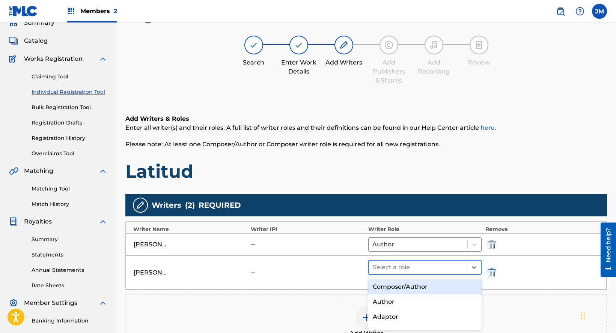
click at [403, 269] on div at bounding box center [418, 267] width 90 height 11
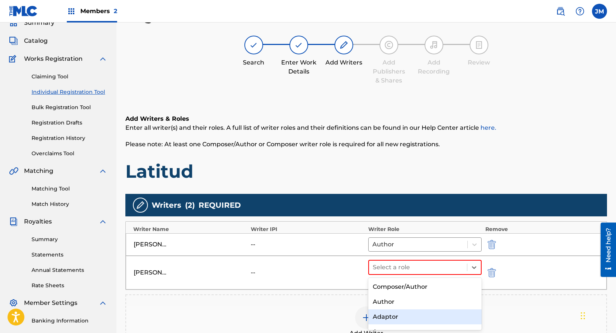
scroll to position [38, 0]
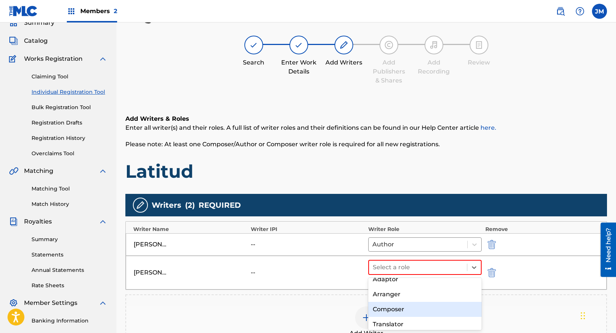
click at [389, 309] on div "Composer" at bounding box center [424, 309] width 113 height 15
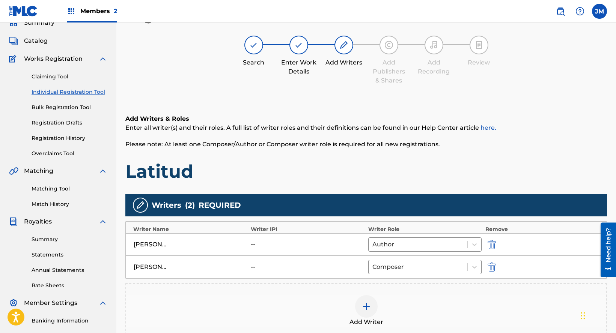
click at [387, 309] on div "Add Writer" at bounding box center [366, 311] width 480 height 32
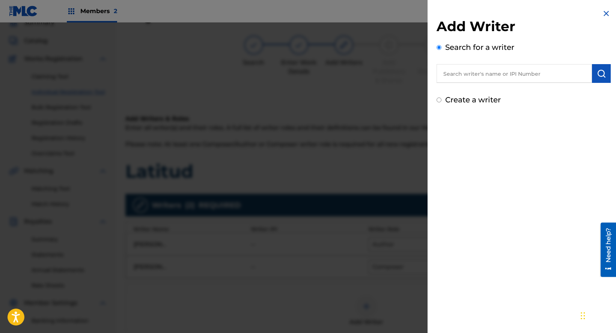
click at [477, 66] on input "text" at bounding box center [513, 73] width 155 height 19
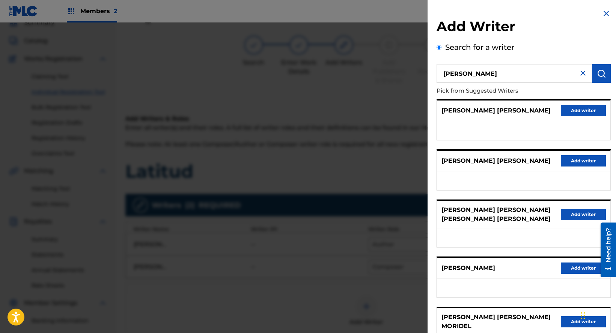
click at [506, 70] on input "[PERSON_NAME]" at bounding box center [513, 73] width 155 height 19
type input "[PERSON_NAME]"
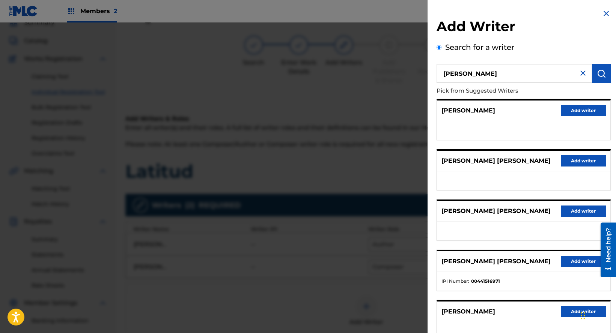
click at [576, 317] on button "Add writer" at bounding box center [583, 311] width 45 height 11
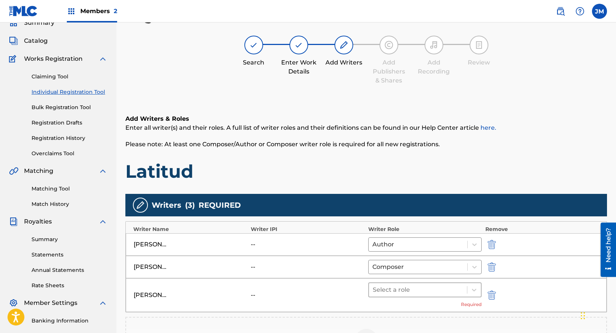
click at [408, 288] on div at bounding box center [418, 290] width 90 height 11
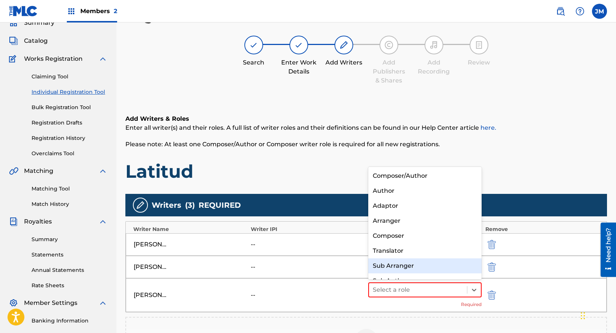
scroll to position [11, 0]
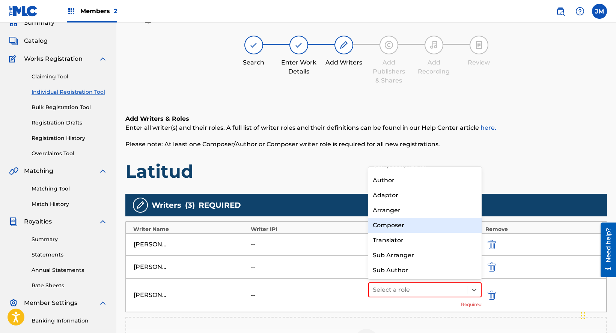
click at [384, 227] on div "Composer" at bounding box center [424, 225] width 113 height 15
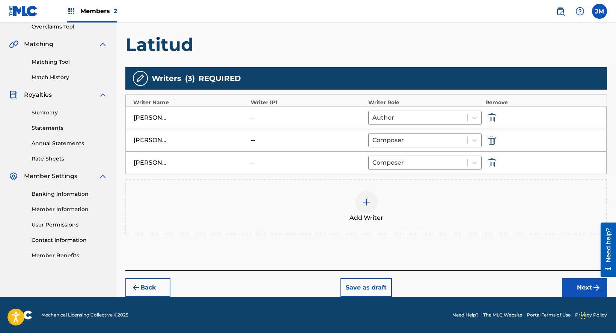
click at [580, 292] on button "Next" at bounding box center [584, 287] width 45 height 19
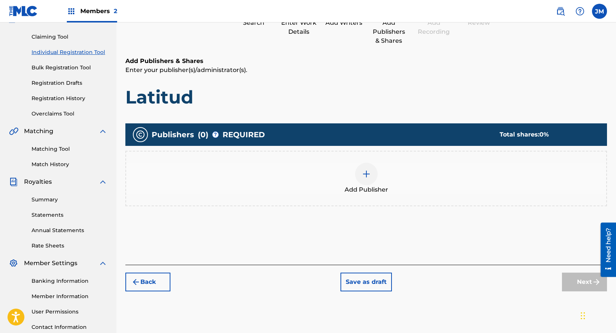
scroll to position [34, 0]
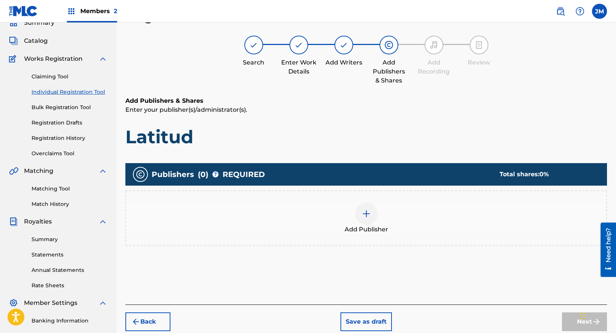
click at [415, 227] on div "Add Publisher" at bounding box center [366, 219] width 480 height 32
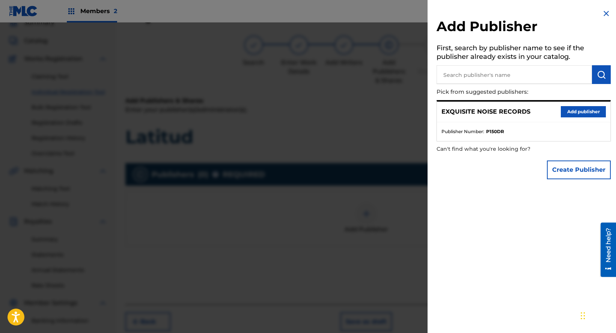
click at [573, 112] on button "Add publisher" at bounding box center [583, 111] width 45 height 11
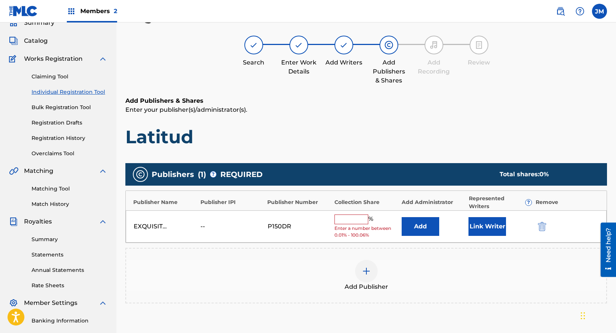
click at [352, 217] on input "text" at bounding box center [351, 220] width 34 height 10
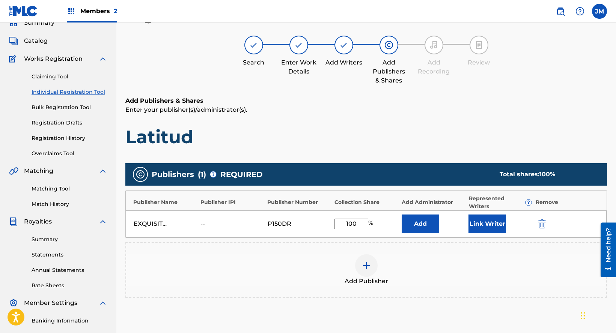
type input "100"
click at [502, 224] on button "Link Writer" at bounding box center [487, 224] width 38 height 19
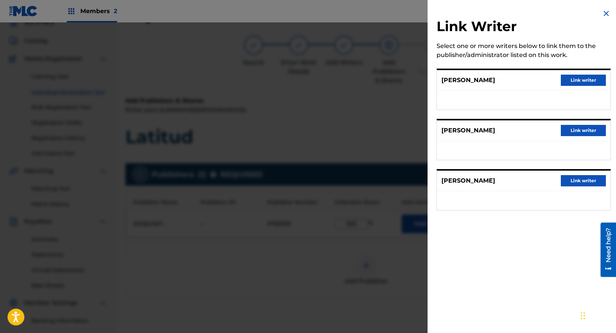
click at [574, 80] on button "Link writer" at bounding box center [583, 80] width 45 height 11
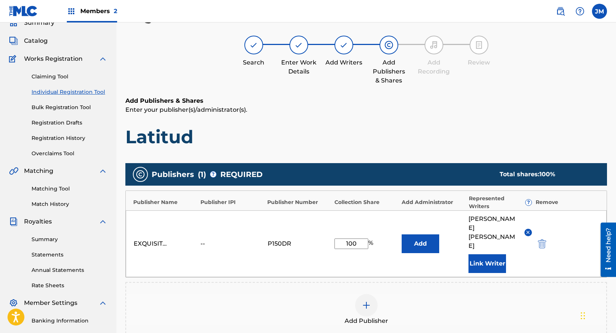
click at [475, 254] on button "Link Writer" at bounding box center [487, 263] width 38 height 19
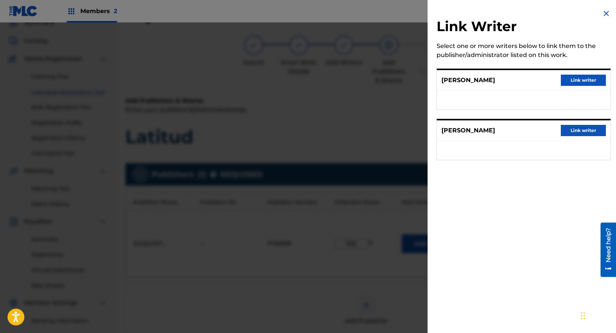
click at [574, 82] on button "Link writer" at bounding box center [583, 80] width 45 height 11
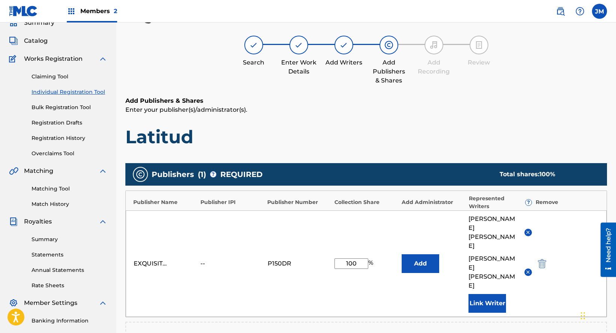
click at [489, 294] on button "Link Writer" at bounding box center [487, 303] width 38 height 19
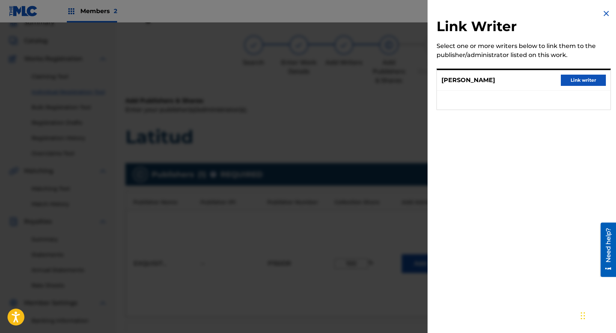
click at [575, 75] on button "Link writer" at bounding box center [583, 80] width 45 height 11
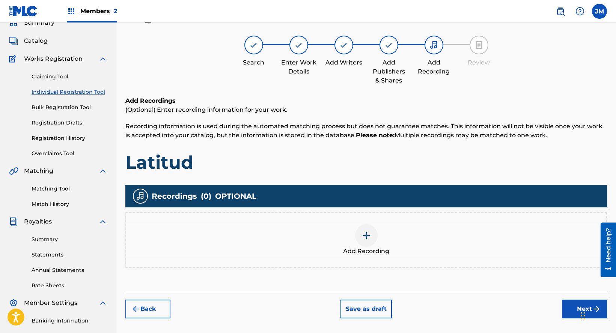
click at [357, 225] on div "Add Recording" at bounding box center [366, 240] width 480 height 32
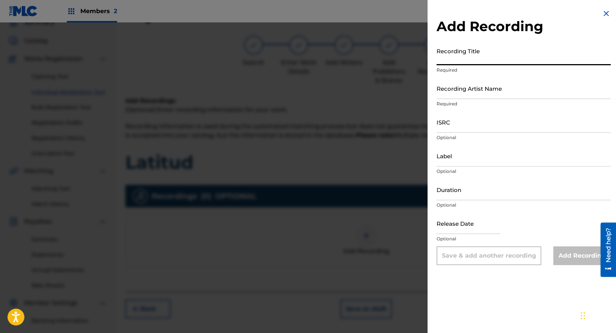
click at [493, 51] on input "Recording Title" at bounding box center [523, 54] width 174 height 21
paste input "Latitud"
type input "Latitud"
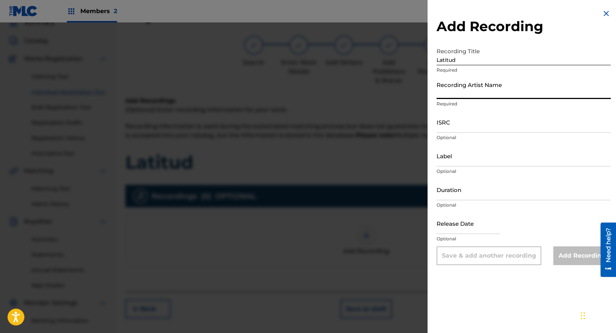
paste input "El Globo Oscuro"
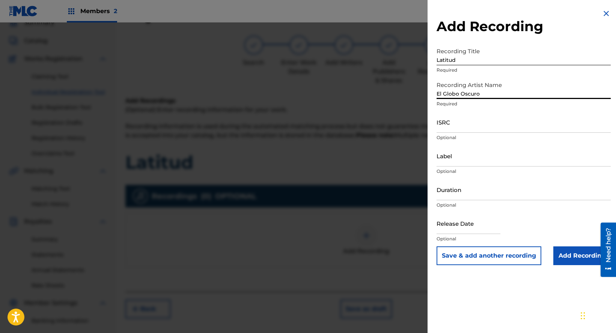
type input "El Globo Oscuro"
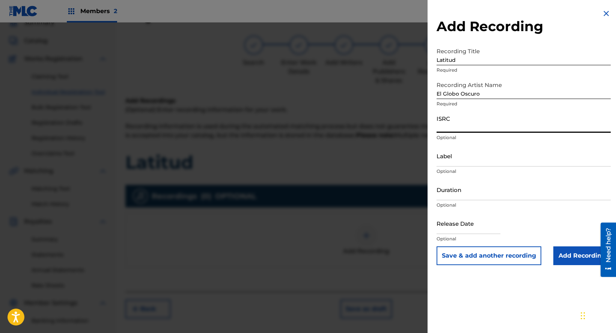
paste input "QZS662553324"
type input "QZS662553324"
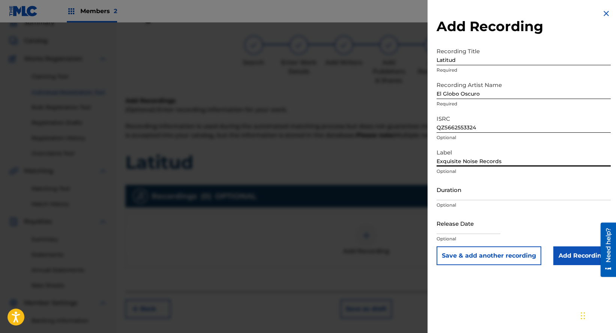
type input "Exquisite Noise Records"
click at [586, 255] on input "Add Recording" at bounding box center [581, 256] width 57 height 19
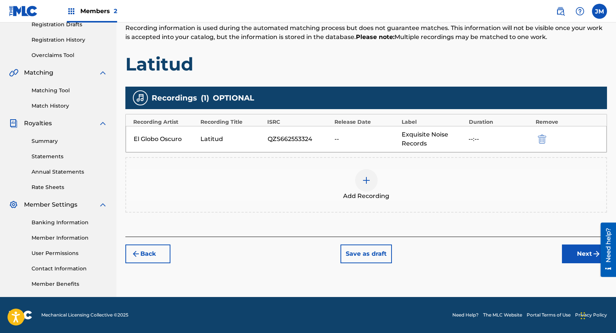
click at [586, 255] on button "Next" at bounding box center [584, 254] width 45 height 19
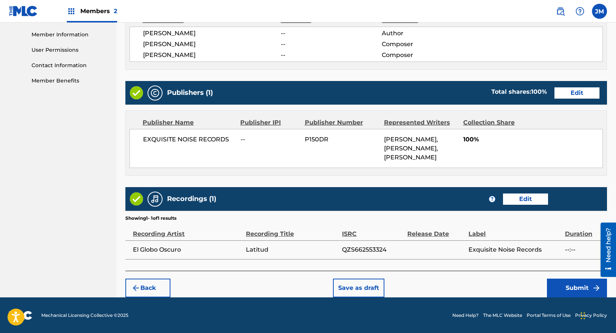
scroll to position [336, 0]
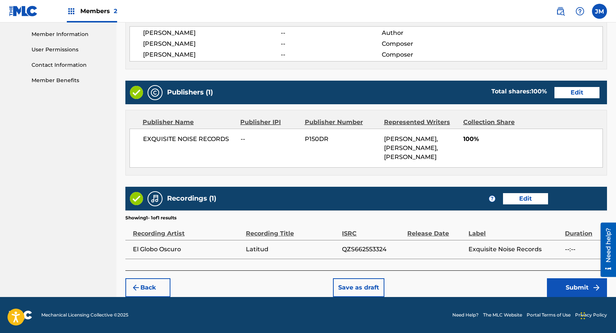
click at [574, 283] on button "Submit" at bounding box center [577, 287] width 60 height 19
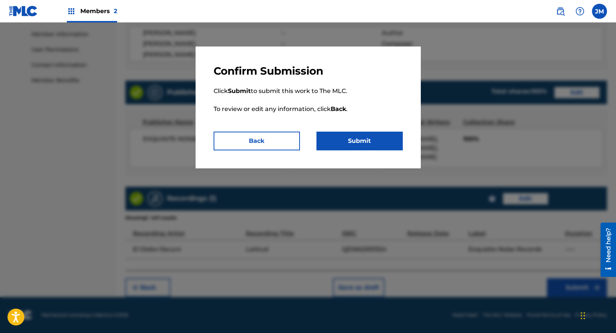
click at [368, 143] on button "Submit" at bounding box center [359, 141] width 86 height 19
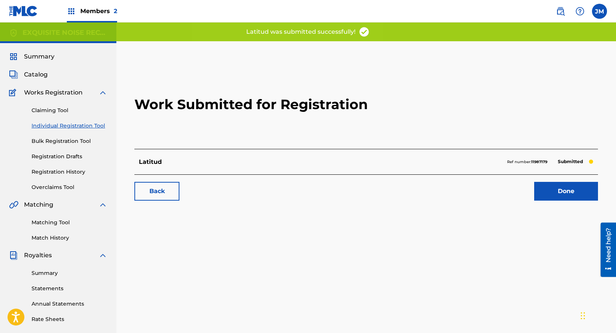
click at [561, 197] on link "Done" at bounding box center [566, 191] width 64 height 19
